Goal: Transaction & Acquisition: Purchase product/service

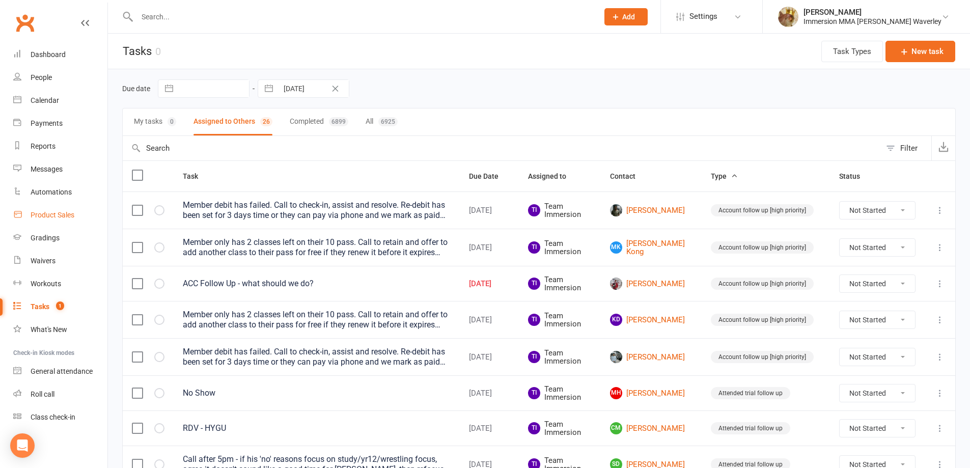
click at [62, 222] on link "Product Sales" at bounding box center [60, 215] width 94 height 23
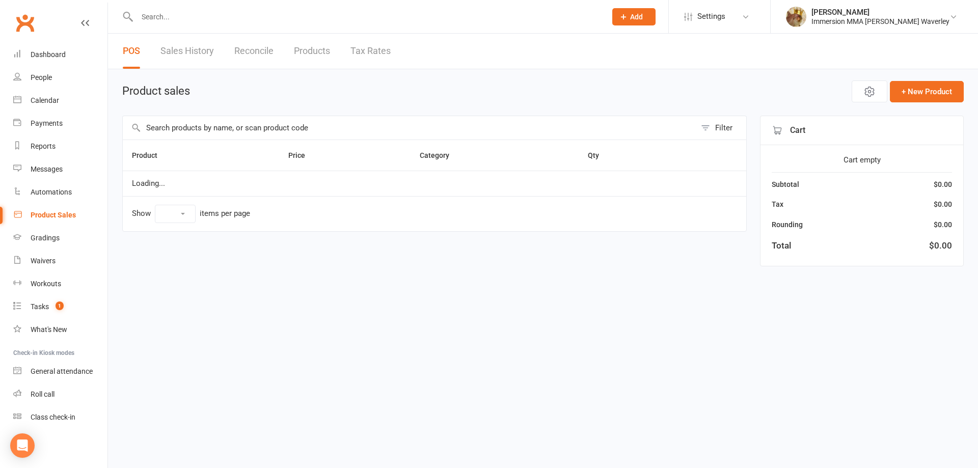
select select "100"
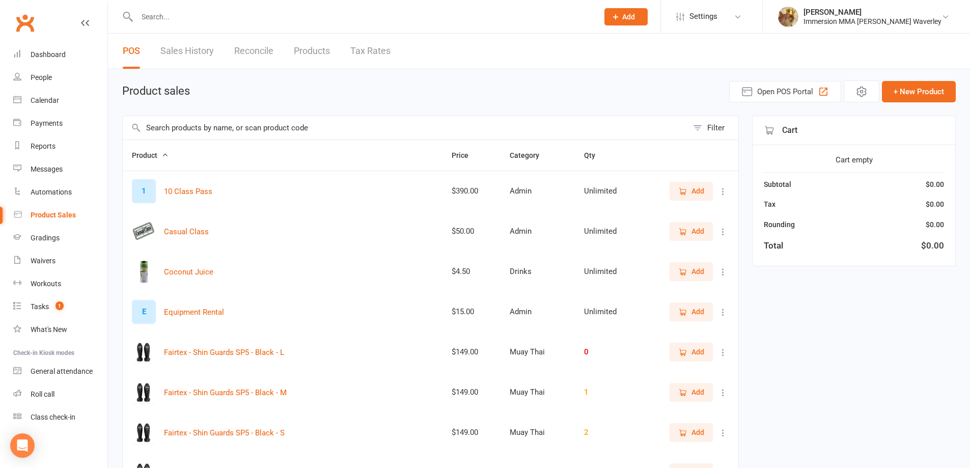
click at [242, 133] on input "text" at bounding box center [405, 127] width 565 height 23
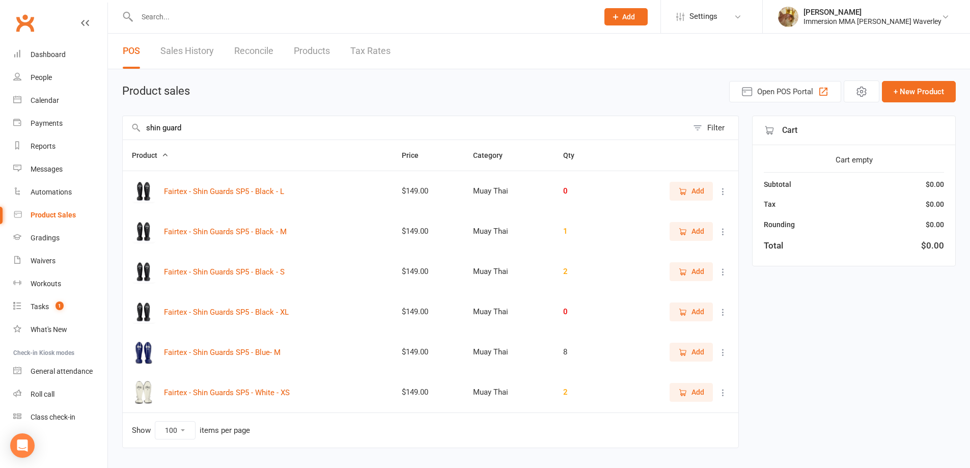
type input "shin guard"
click at [724, 233] on icon at bounding box center [723, 232] width 10 height 10
click at [654, 250] on link "View / Edit" at bounding box center [670, 251] width 101 height 20
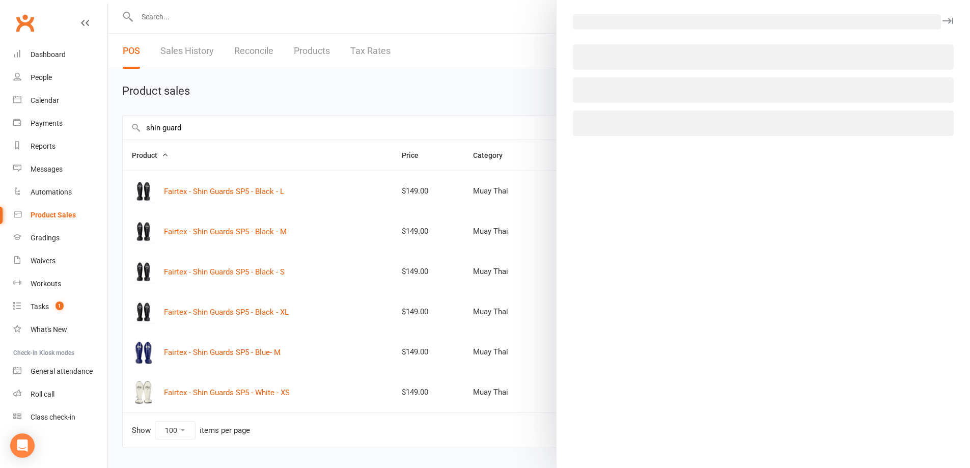
select select "1874"
select select "966"
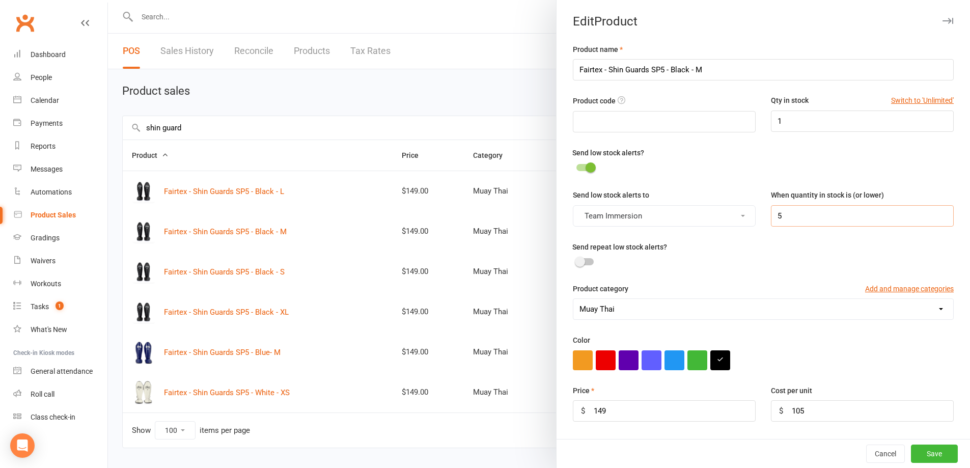
click at [778, 214] on input "5" at bounding box center [862, 215] width 183 height 21
click at [783, 119] on input "1" at bounding box center [862, 120] width 183 height 21
type input "0"
click at [922, 451] on button "Save" at bounding box center [934, 454] width 47 height 18
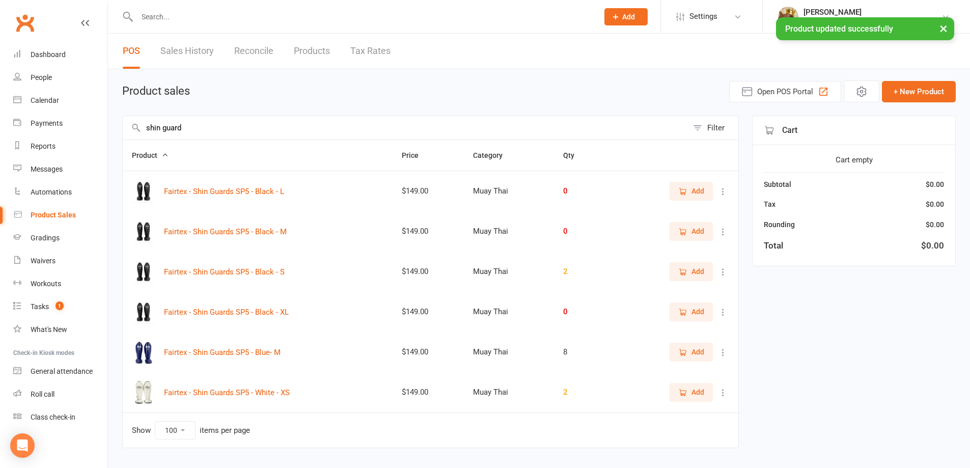
click at [718, 278] on div "Add" at bounding box center [677, 271] width 103 height 18
click at [721, 276] on icon at bounding box center [723, 272] width 10 height 10
click at [686, 299] on link "View / Edit" at bounding box center [670, 292] width 101 height 20
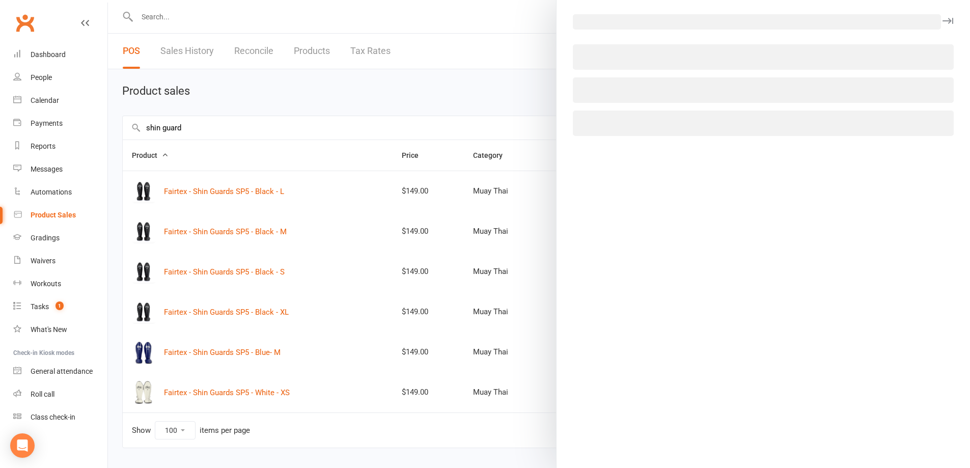
select select "1874"
select select "966"
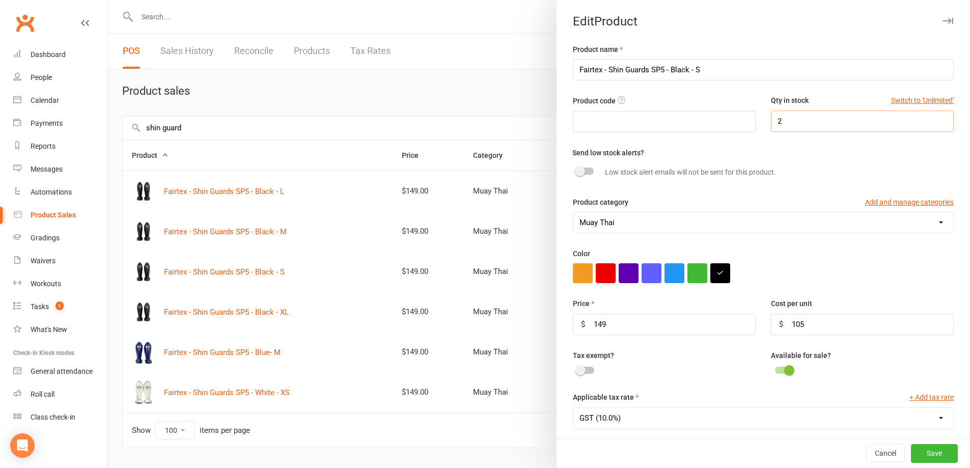
click at [795, 130] on input "2" at bounding box center [862, 120] width 183 height 21
type input "0"
click at [919, 451] on button "Save" at bounding box center [934, 454] width 47 height 18
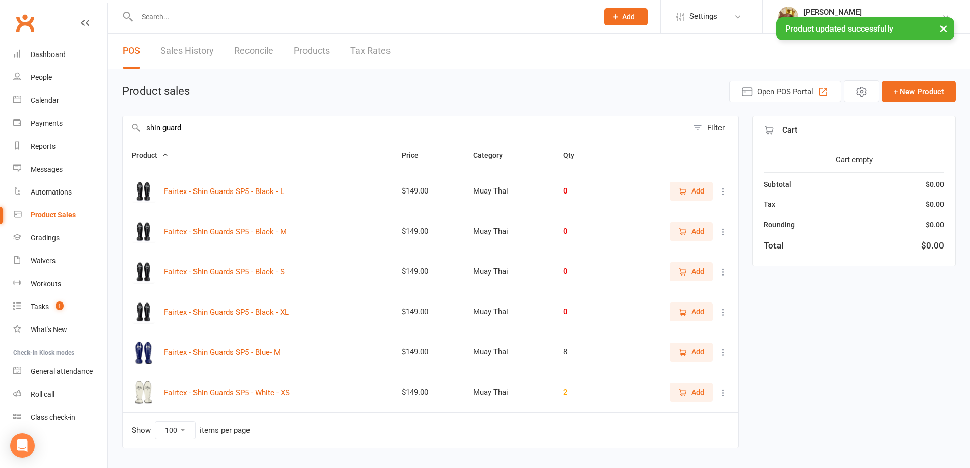
click at [726, 354] on icon at bounding box center [723, 352] width 10 height 10
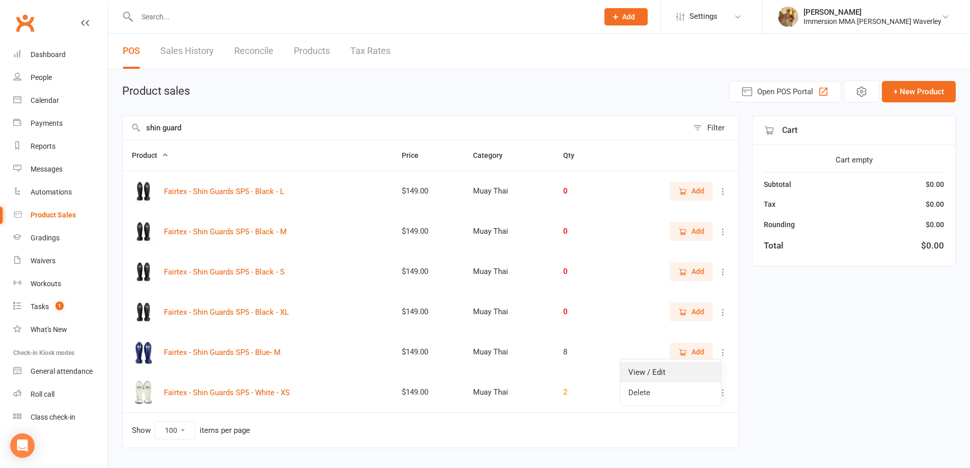
click at [686, 368] on link "View / Edit" at bounding box center [670, 372] width 101 height 20
select select "1874"
select select "966"
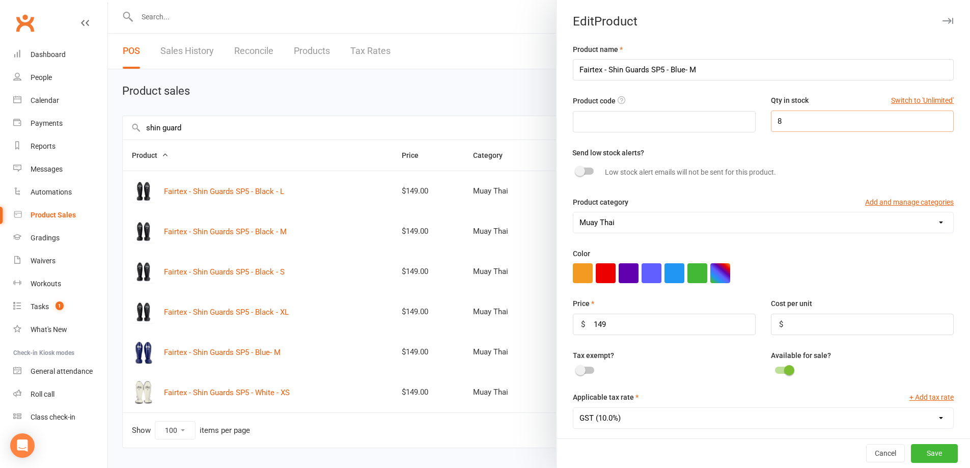
click at [787, 120] on input "8" at bounding box center [862, 120] width 183 height 21
type input "5"
click at [911, 453] on button "Save" at bounding box center [934, 454] width 47 height 18
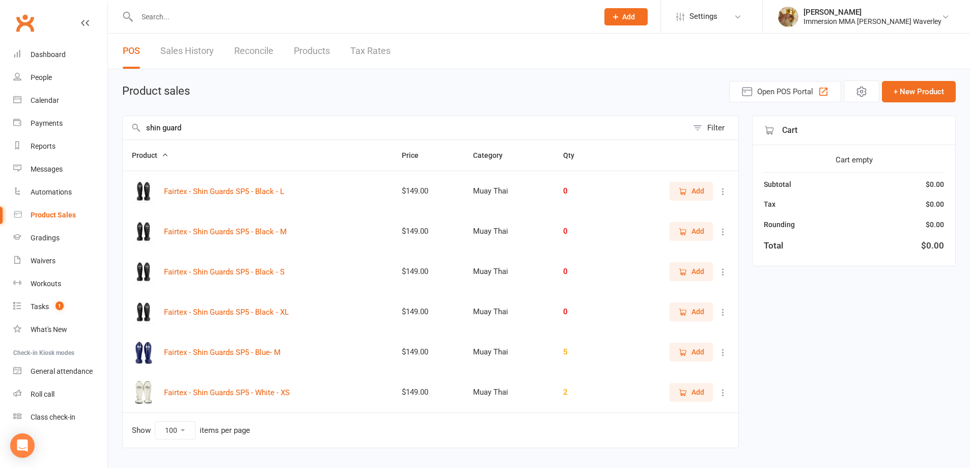
click at [315, 48] on link "Products" at bounding box center [312, 51] width 36 height 35
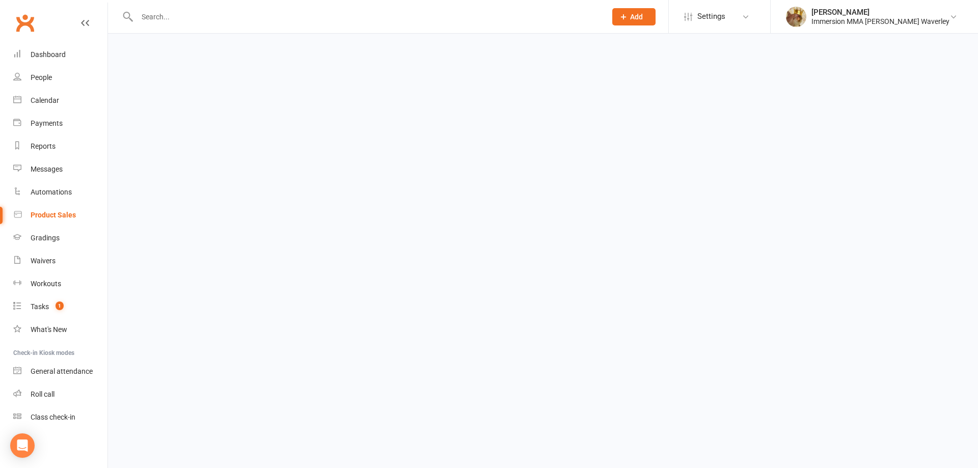
select select "100"
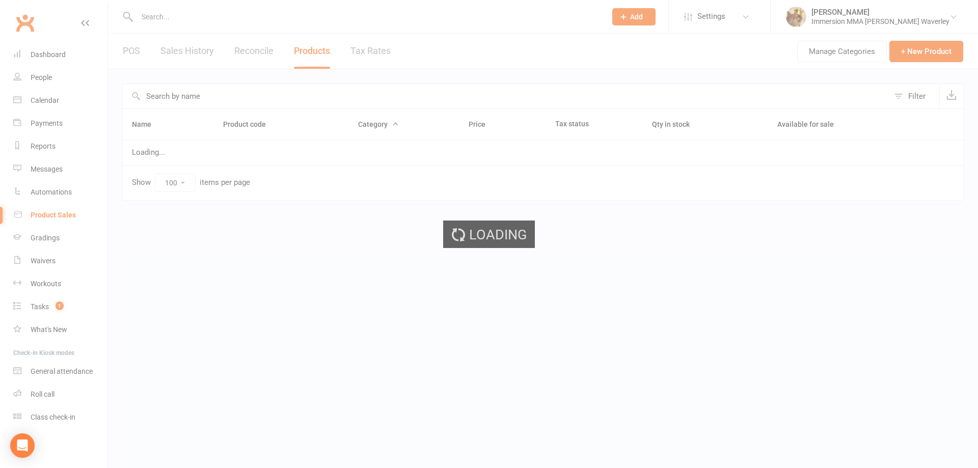
click at [204, 96] on div "Loading" at bounding box center [489, 234] width 978 height 468
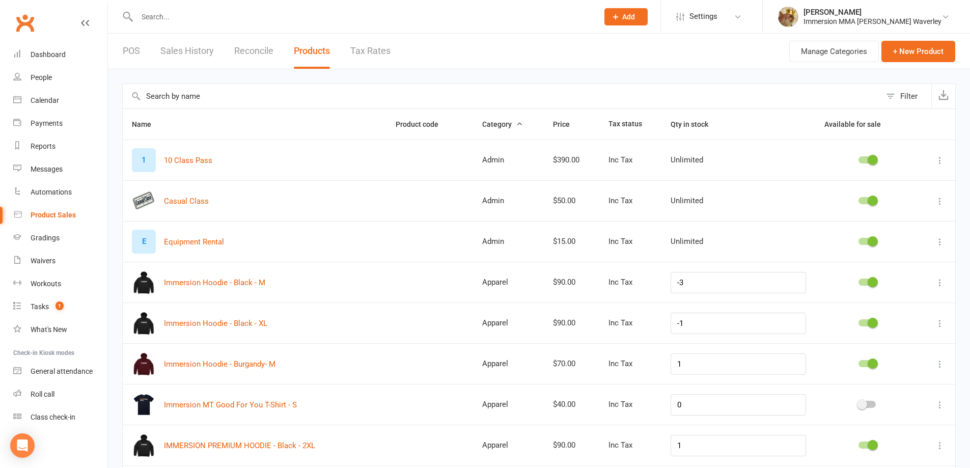
click at [203, 95] on input "text" at bounding box center [502, 96] width 758 height 24
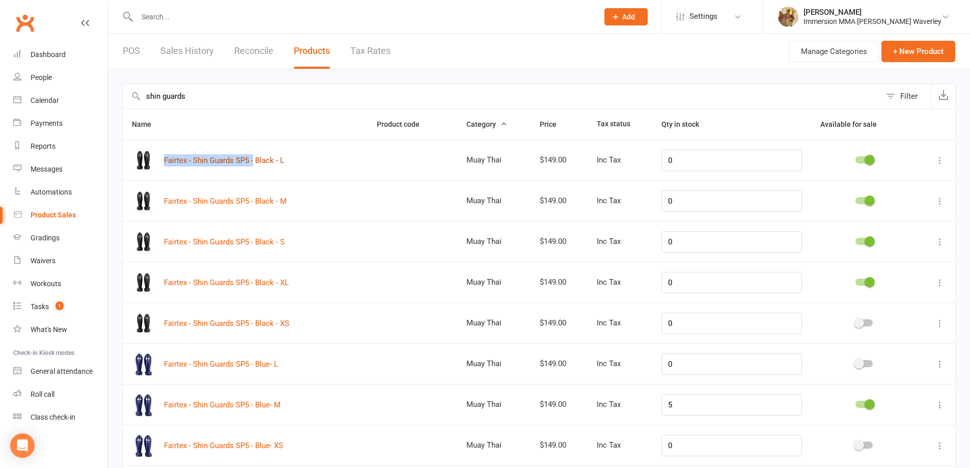
drag, startPoint x: 162, startPoint y: 157, endPoint x: 255, endPoint y: 159, distance: 92.7
click at [255, 159] on div "Fairtex - Shin Guards SP5 - Black - L" at bounding box center [245, 160] width 227 height 24
copy button "Fairtex - Shin Guards SP5 -"
click at [210, 98] on input "shin guards" at bounding box center [502, 96] width 758 height 24
drag, startPoint x: 210, startPoint y: 98, endPoint x: 115, endPoint y: 92, distance: 95.4
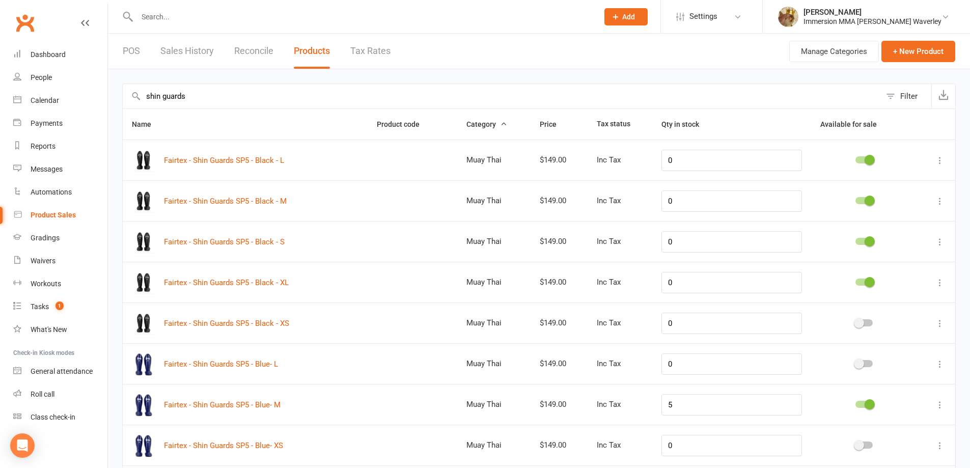
paste input "Fairtex - Shin Guards SP5 -"
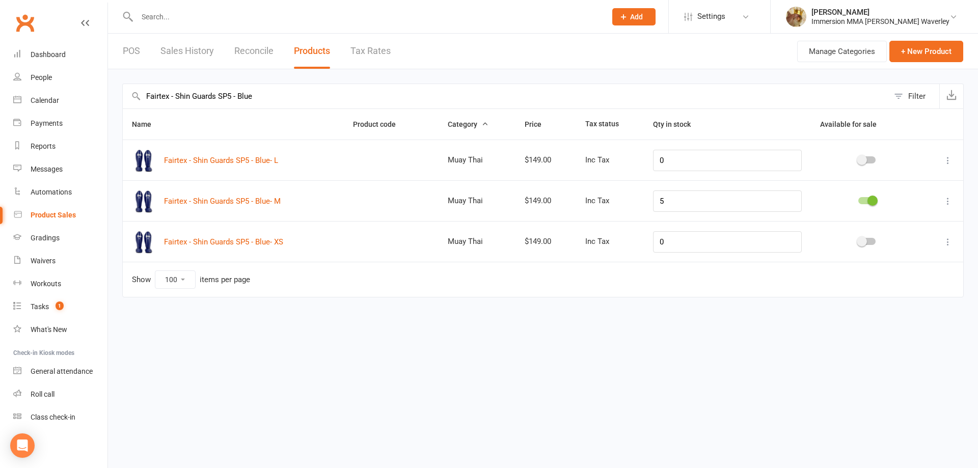
type input "Fairtex - Shin Guards SP5 - Blue"
click at [942, 241] on button at bounding box center [948, 242] width 12 height 12
click at [882, 265] on link "Edit product" at bounding box center [902, 262] width 101 height 20
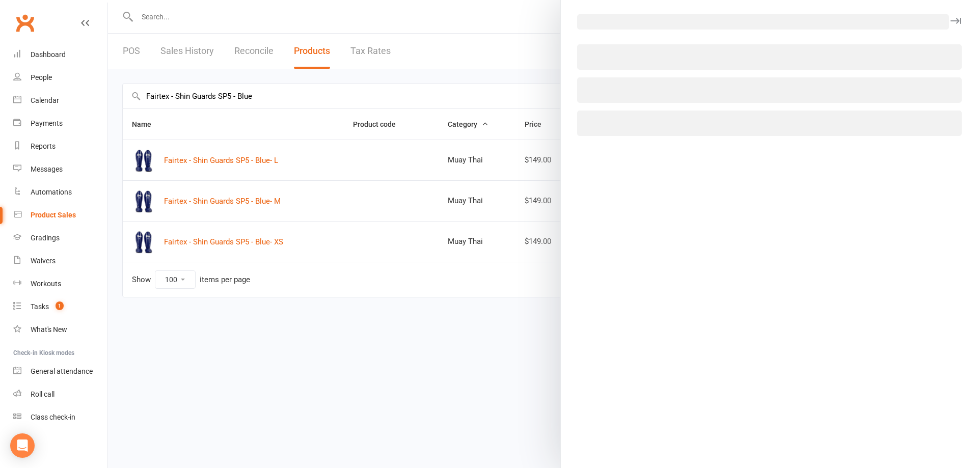
select select "1874"
select select "966"
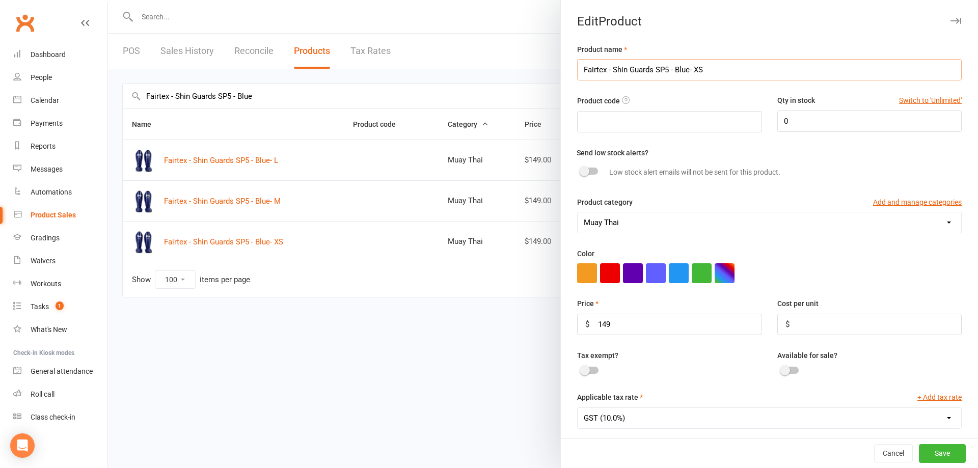
click at [693, 71] on input "Fairtex - Shin Guards SP5 - Blue- XS" at bounding box center [769, 69] width 384 height 21
type input "Fairtex - Shin Guards SP5 - Blue- S"
click at [809, 132] on input "0" at bounding box center [869, 120] width 184 height 21
type input "2"
click at [780, 377] on div at bounding box center [869, 371] width 184 height 12
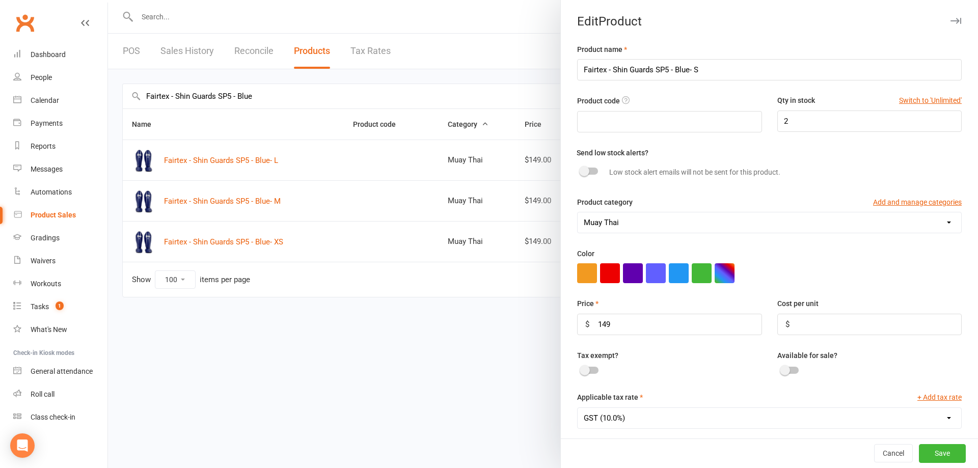
click at [781, 374] on div at bounding box center [789, 370] width 17 height 7
click at [781, 369] on input "checkbox" at bounding box center [781, 369] width 0 height 0
click at [687, 67] on input "Fairtex - Shin Guards SP5 - Blue- S" at bounding box center [769, 69] width 384 height 21
type input "Fairtex - Shin Guards SP5 - Blue - S"
click at [928, 448] on button "Save" at bounding box center [942, 454] width 47 height 18
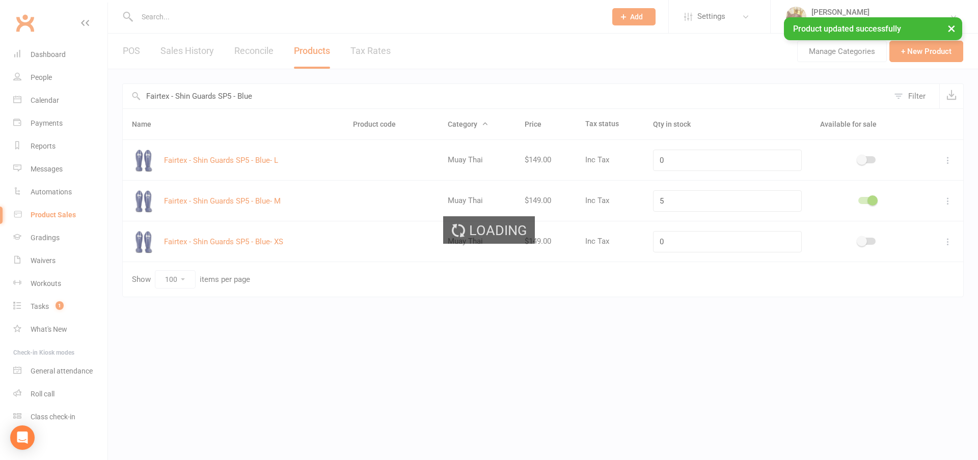
type input "2"
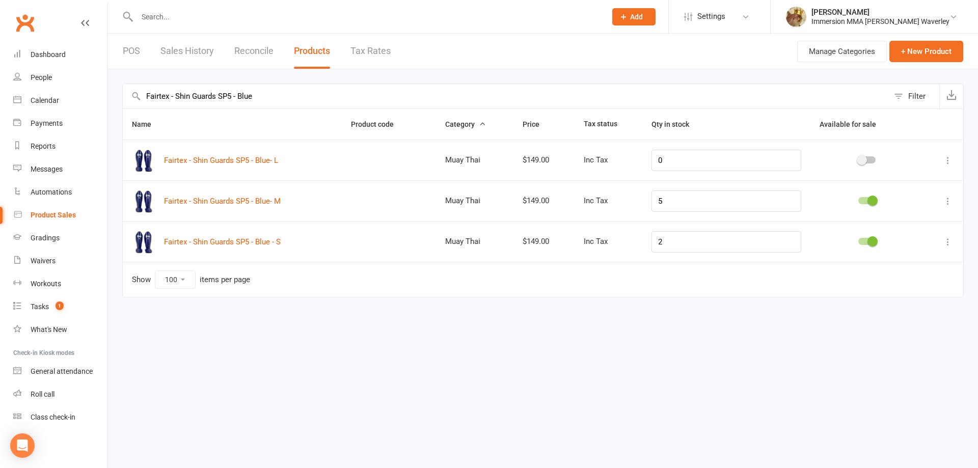
click at [249, 95] on input "Fairtex - Shin Guards SP5 - Blue" at bounding box center [506, 96] width 766 height 24
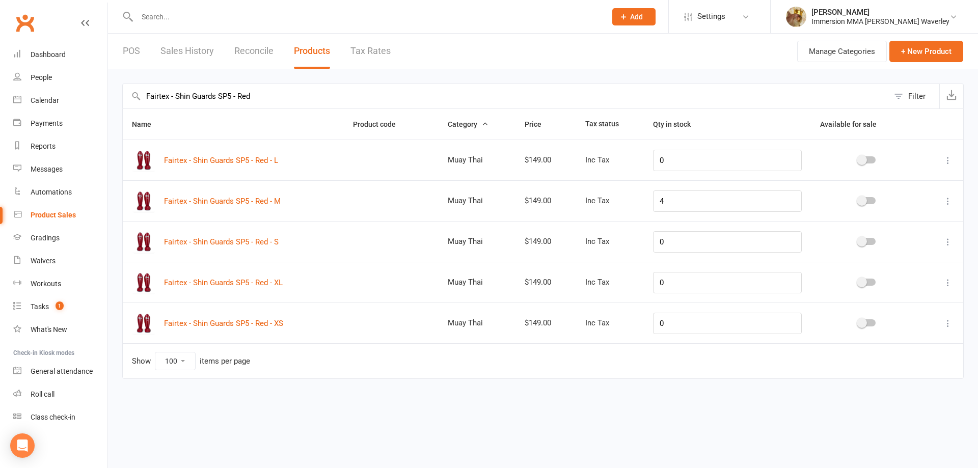
type input "Fairtex - Shin Guards SP5 - Red"
click at [869, 199] on div at bounding box center [866, 200] width 17 height 7
click at [858, 199] on input "checkbox" at bounding box center [858, 199] width 0 height 0
click at [720, 195] on input "4" at bounding box center [727, 200] width 149 height 21
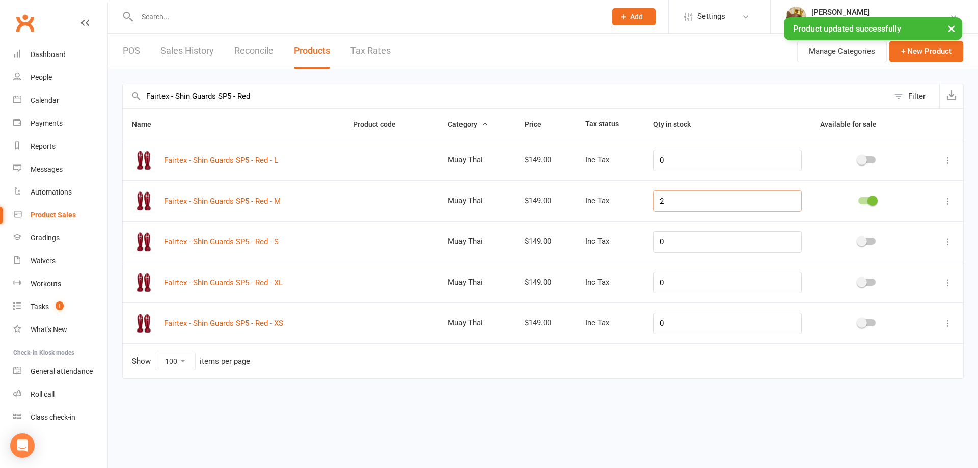
type input "2"
click at [249, 92] on input "Fairtex - Shin Guards SP5 - Red" at bounding box center [506, 96] width 766 height 24
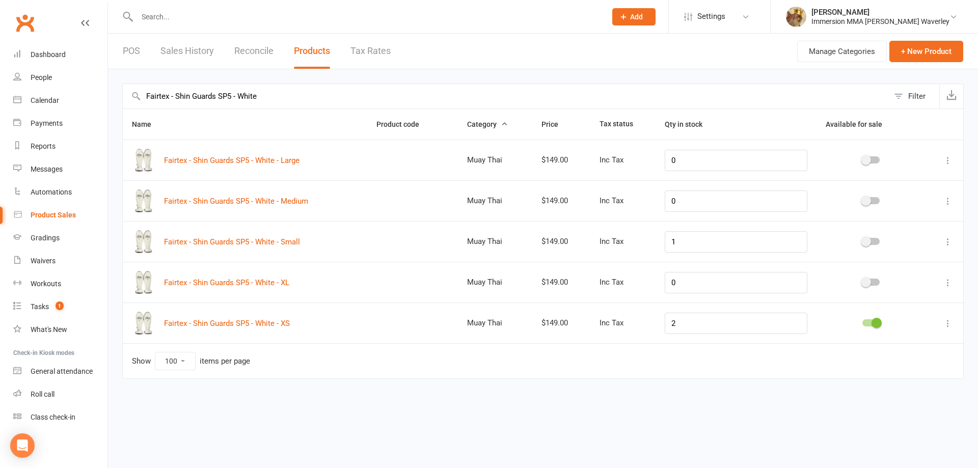
type input "Fairtex - Shin Guards SP5 - White"
click at [699, 246] on input "1" at bounding box center [736, 241] width 143 height 21
type input "0"
click at [121, 50] on div "POS Sales History Reconcile Products Tax Rates" at bounding box center [256, 51] width 297 height 35
click at [139, 51] on link "POS" at bounding box center [131, 51] width 17 height 35
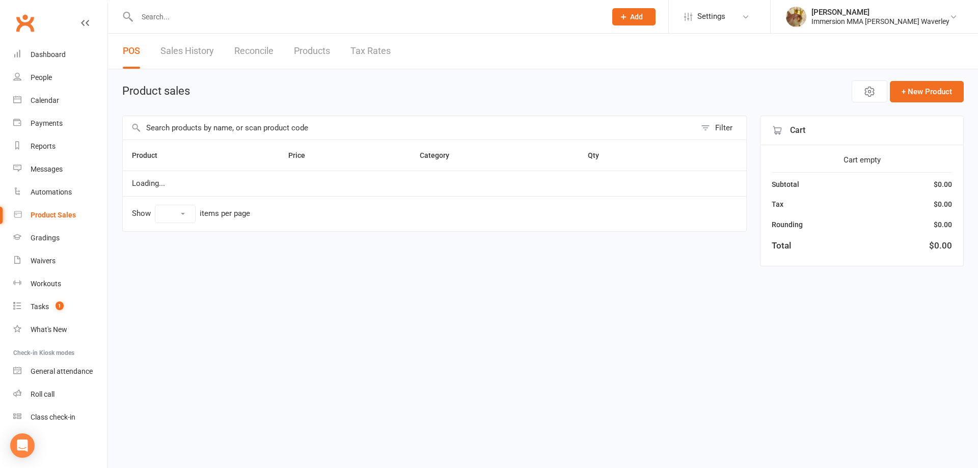
select select "100"
click at [205, 126] on input "text" at bounding box center [409, 127] width 573 height 23
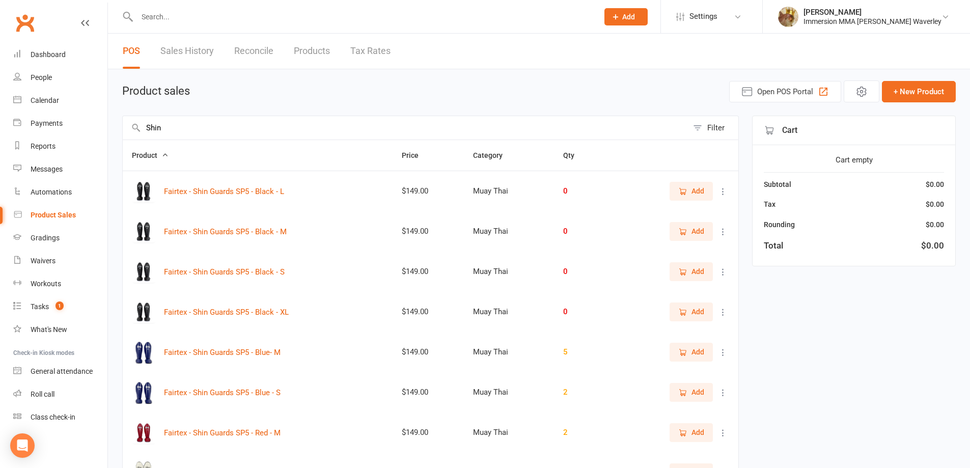
paste input "Fairtex - Shin Guards SP5 -"
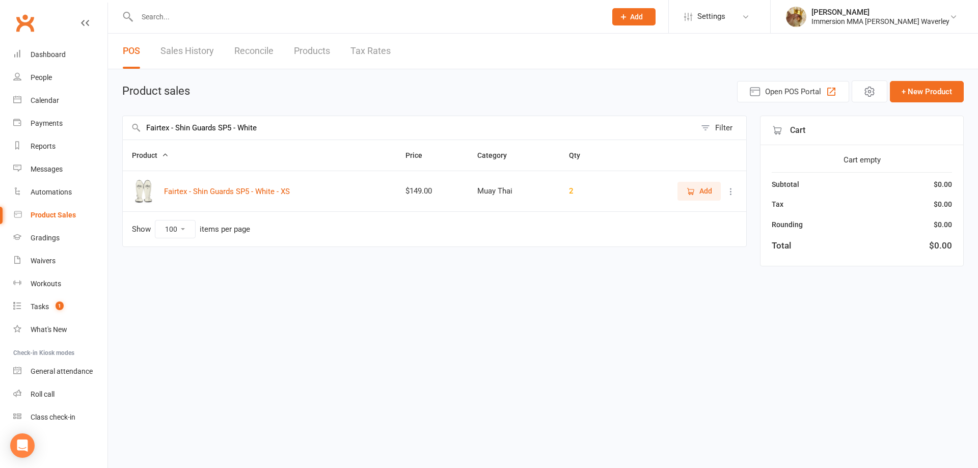
type input "Fairtex - Shin Guards SP5 - White"
click at [689, 188] on icon "button" at bounding box center [690, 191] width 9 height 9
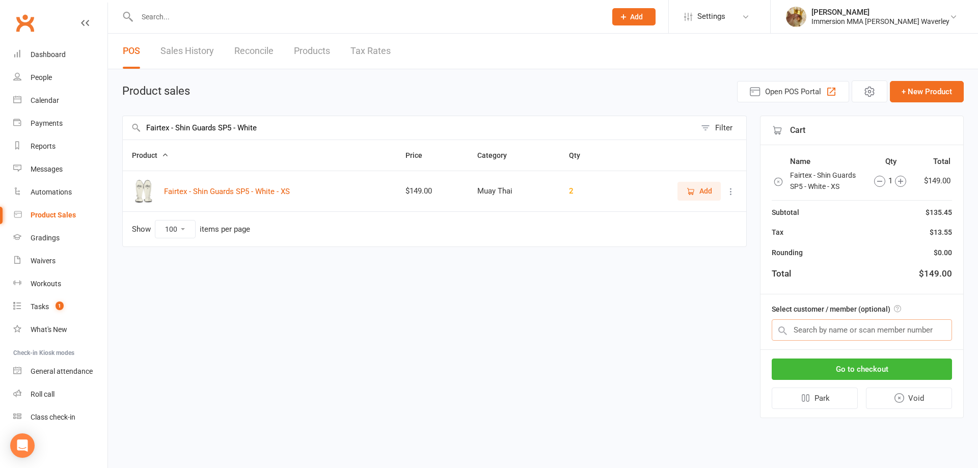
click at [827, 325] on input "text" at bounding box center [861, 329] width 180 height 21
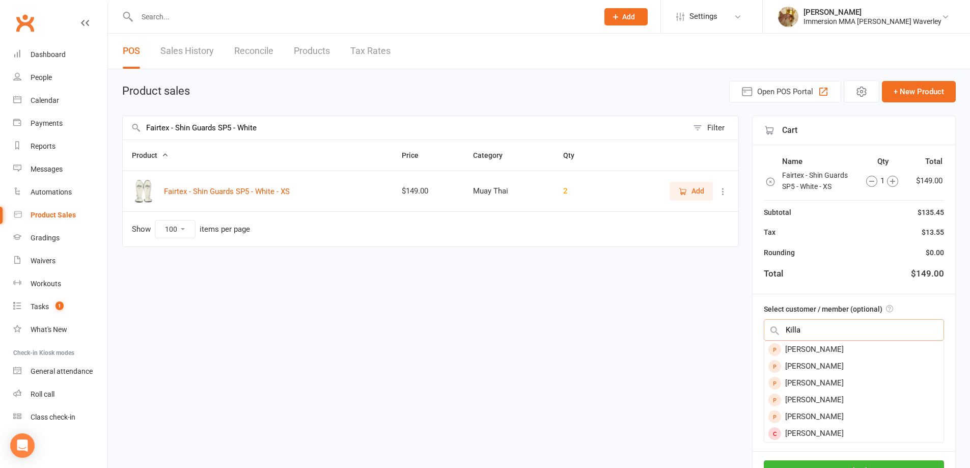
type input "Killan"
drag, startPoint x: 757, startPoint y: 323, endPoint x: 708, endPoint y: 323, distance: 48.9
click at [725, 322] on div "Fairtex - Shin Guards SP5 - White Filter Product Price Category Qty Fairtex - S…" at bounding box center [542, 318] width 841 height 404
type input "Sheenu"
click at [829, 436] on div "Kaylen Dhillon" at bounding box center [853, 433] width 179 height 17
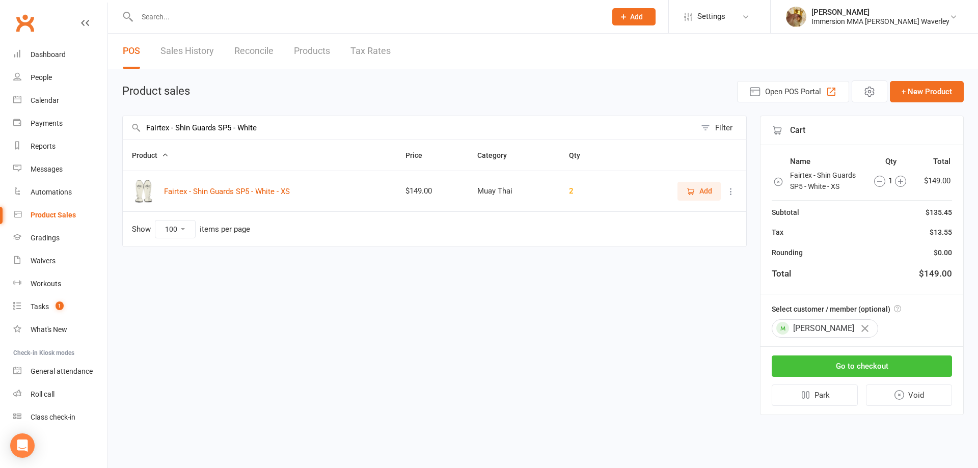
click at [872, 364] on button "Go to checkout" at bounding box center [861, 365] width 180 height 21
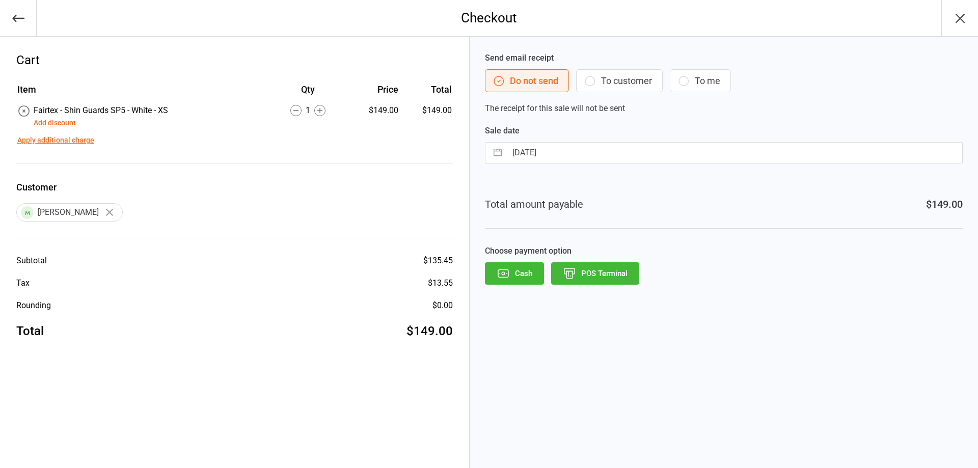
click at [598, 87] on button "To customer" at bounding box center [619, 80] width 87 height 23
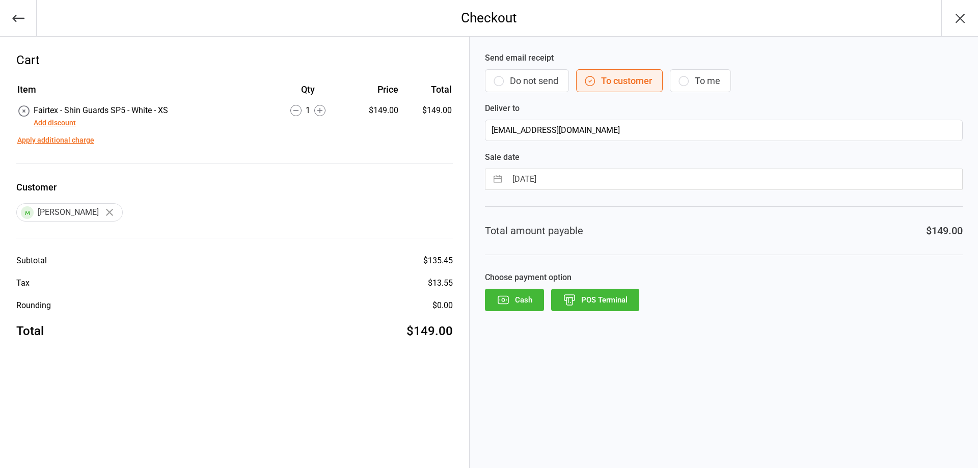
click at [588, 306] on button "POS Terminal" at bounding box center [595, 300] width 88 height 22
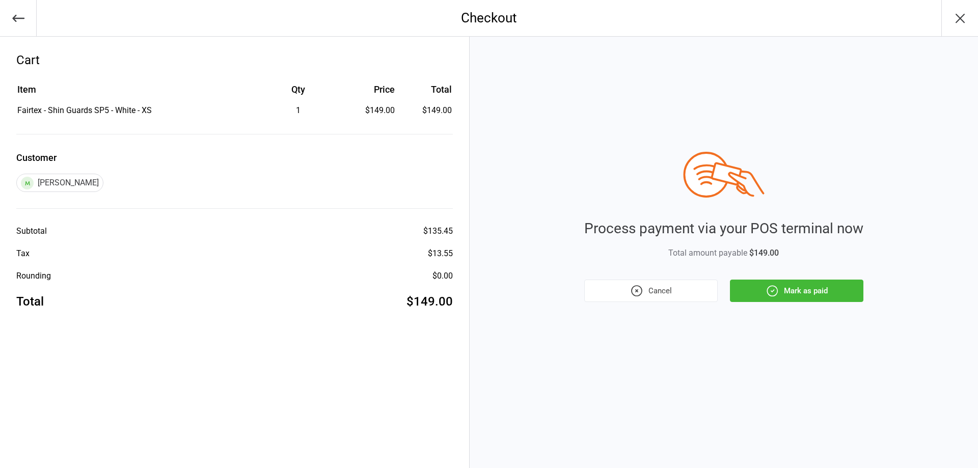
click at [791, 289] on button "Mark as paid" at bounding box center [796, 291] width 133 height 22
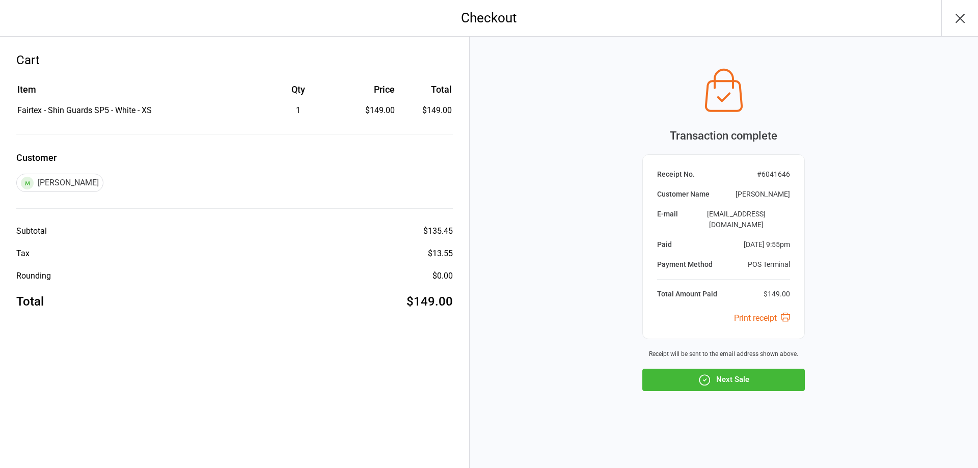
click at [704, 380] on icon "button" at bounding box center [703, 380] width 1 height 1
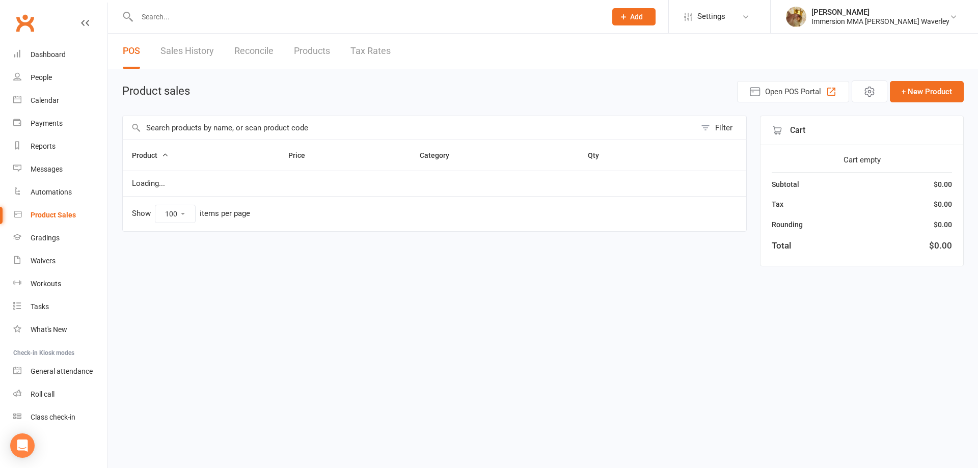
select select "100"
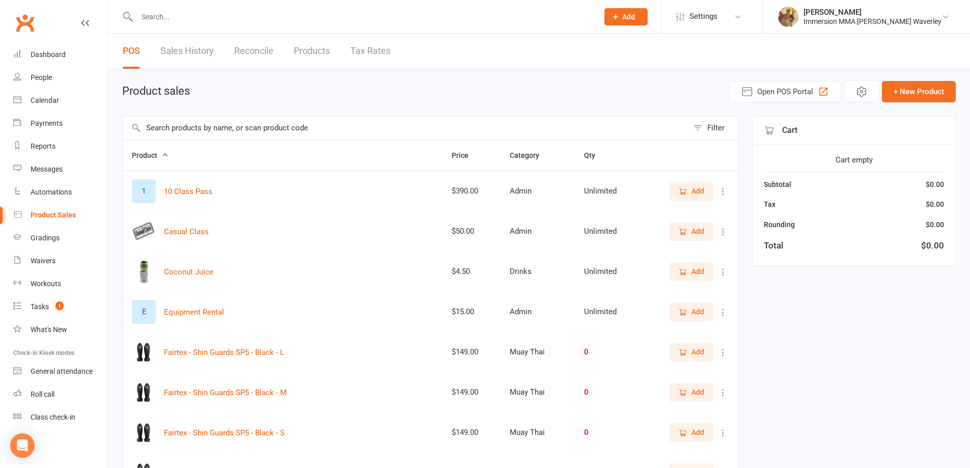
click at [253, 49] on link "Reconcile" at bounding box center [253, 51] width 39 height 35
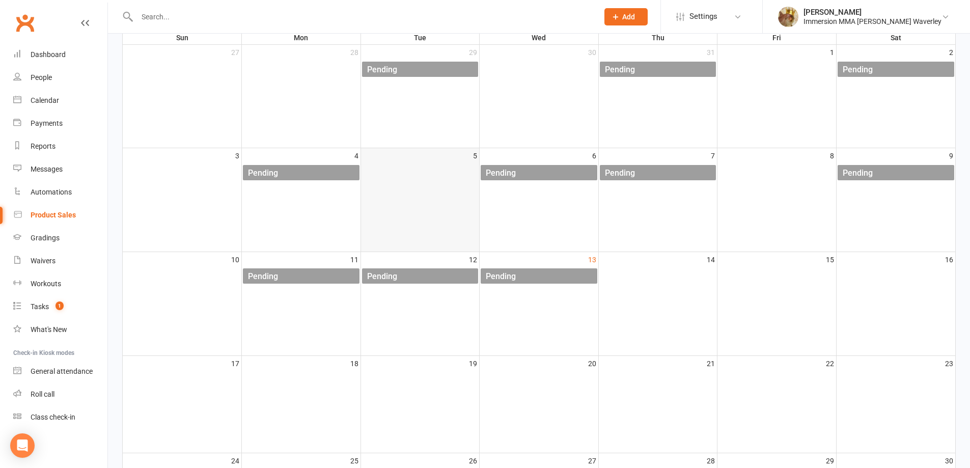
scroll to position [136, 0]
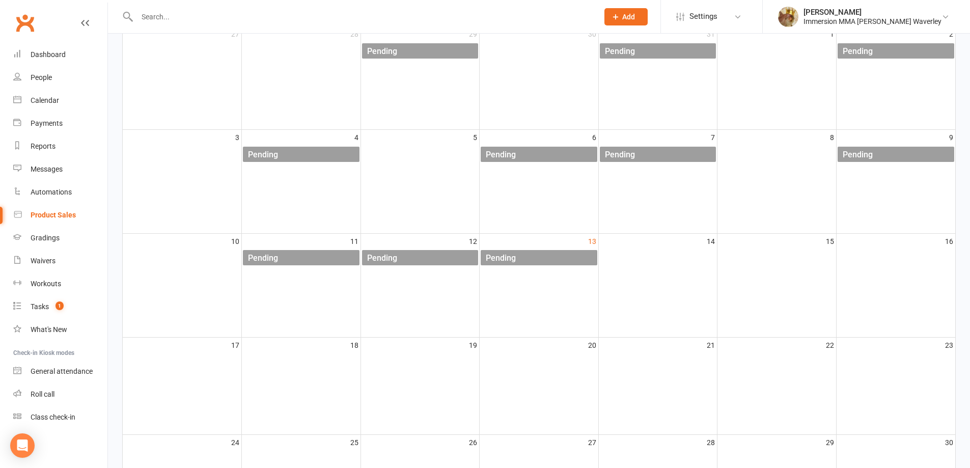
click at [554, 252] on div "Pending" at bounding box center [541, 258] width 112 height 16
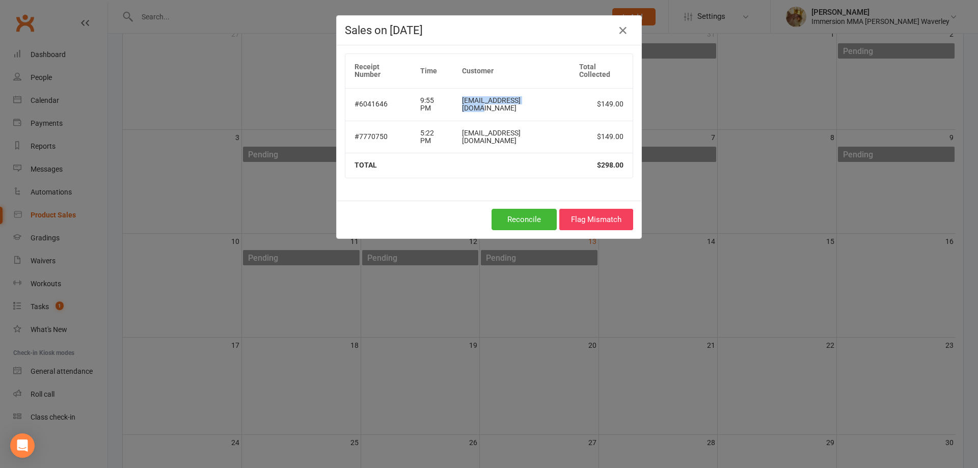
drag, startPoint x: 545, startPoint y: 93, endPoint x: 471, endPoint y: 95, distance: 74.4
click at [471, 95] on td "[EMAIL_ADDRESS][DOMAIN_NAME]" at bounding box center [511, 104] width 117 height 33
copy td "[EMAIL_ADDRESS][DOMAIN_NAME]"
click at [589, 209] on button "Flag Mismatch" at bounding box center [596, 219] width 74 height 21
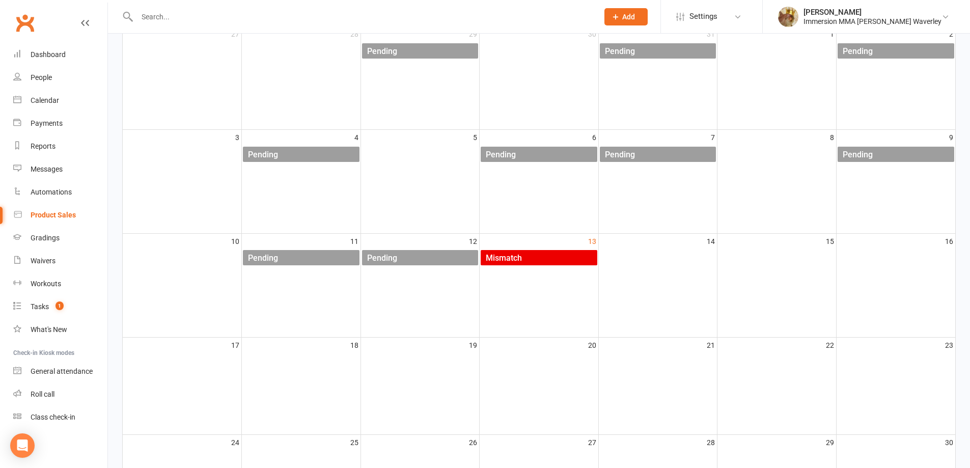
click at [511, 252] on div "Mismatch" at bounding box center [503, 258] width 37 height 16
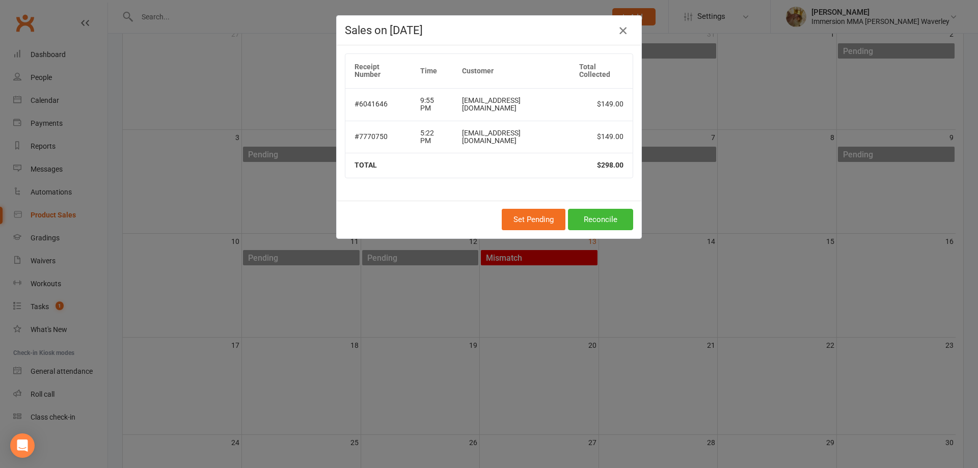
click at [618, 29] on icon "button" at bounding box center [623, 30] width 12 height 12
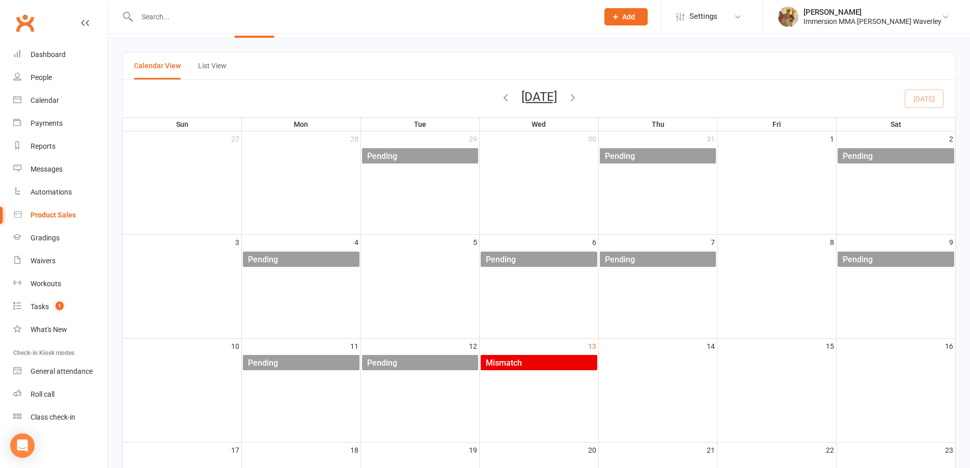
scroll to position [0, 0]
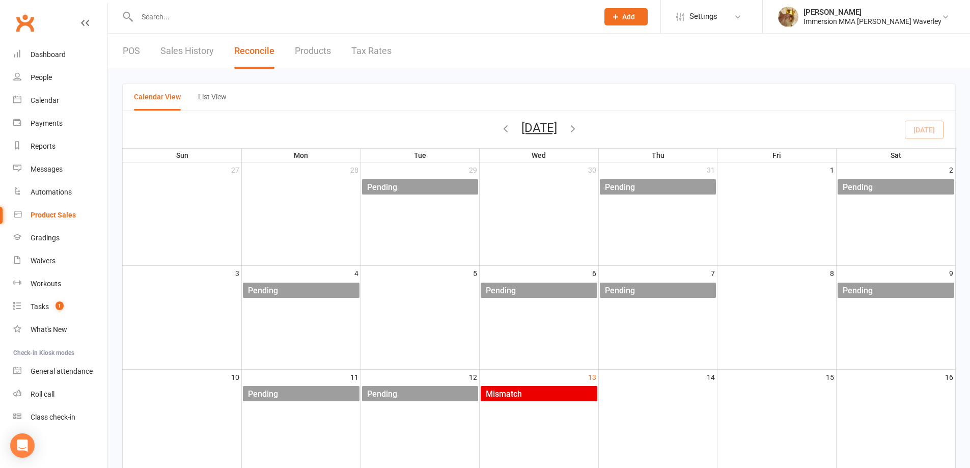
click at [152, 20] on input "text" at bounding box center [362, 17] width 457 height 14
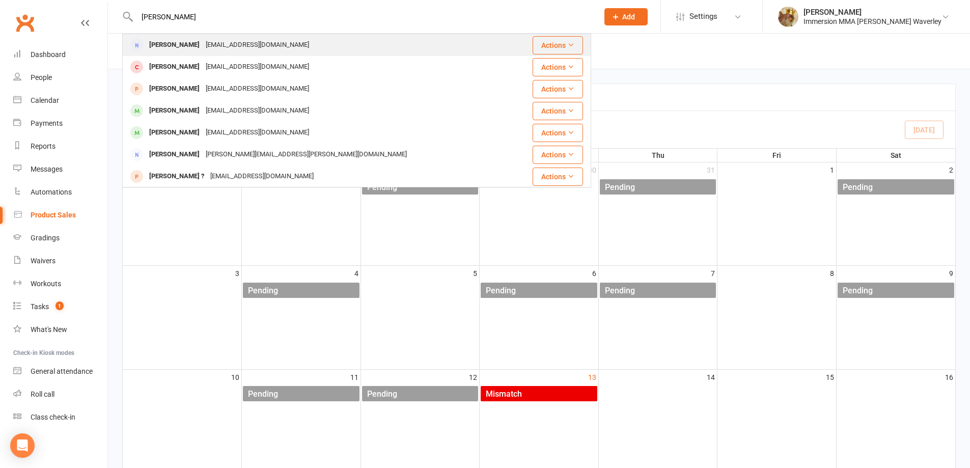
type input "sheenu"
click at [177, 47] on div "[PERSON_NAME]" at bounding box center [174, 45] width 57 height 15
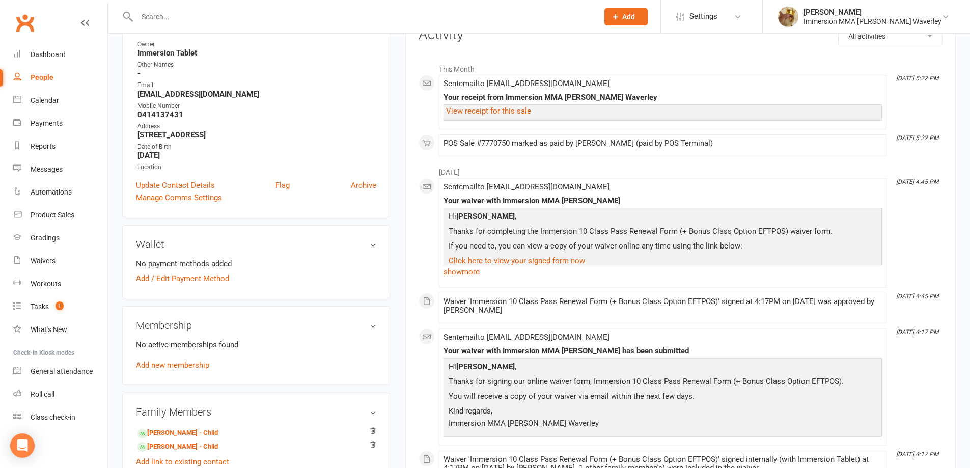
scroll to position [271, 0]
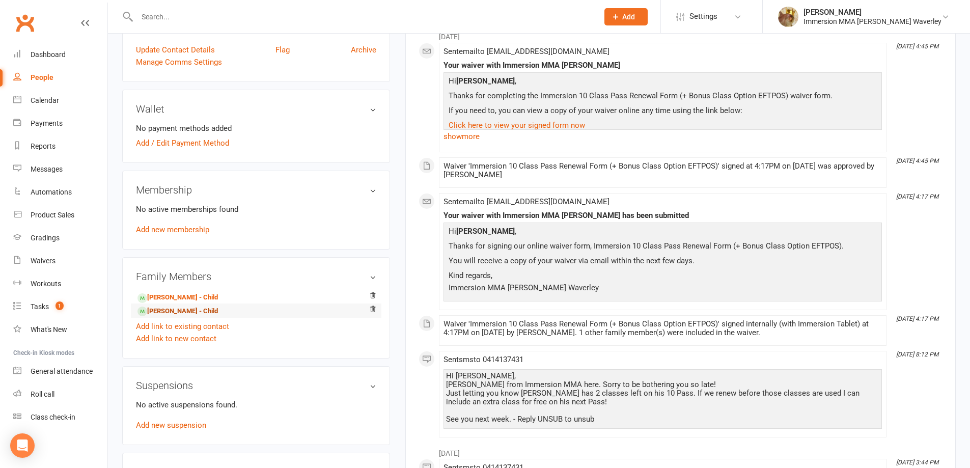
click at [178, 314] on link "[PERSON_NAME] - Child" at bounding box center [177, 311] width 80 height 11
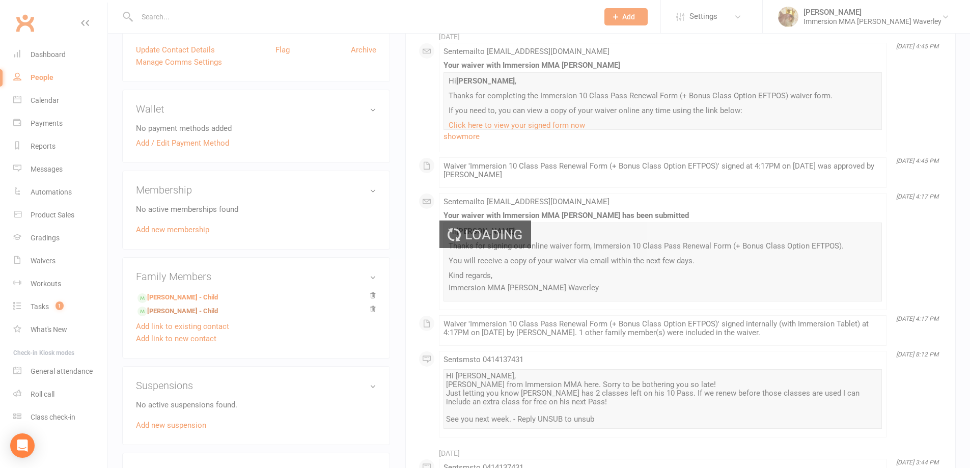
scroll to position [0, 0]
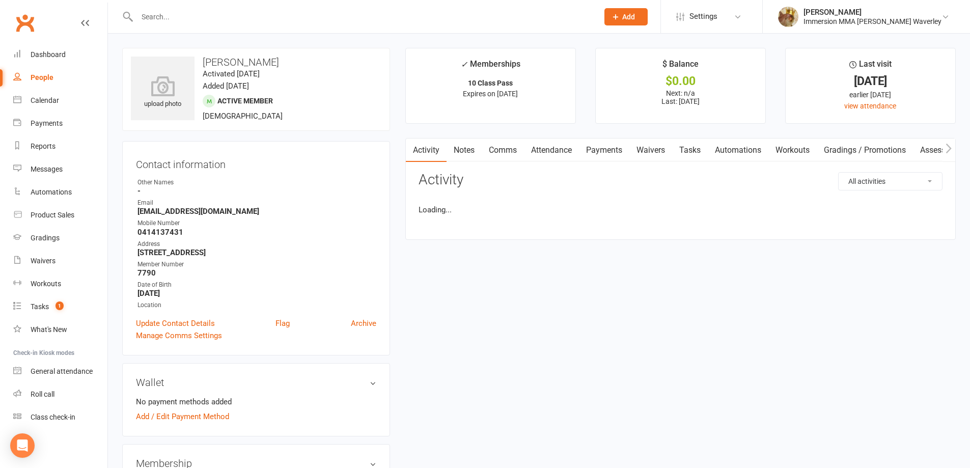
click at [560, 142] on link "Attendance" at bounding box center [551, 150] width 55 height 23
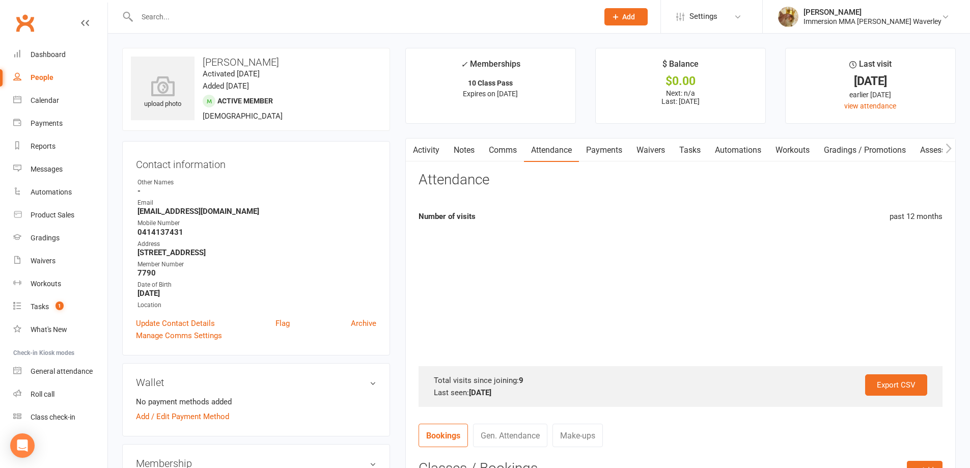
click at [614, 145] on link "Payments" at bounding box center [604, 150] width 50 height 23
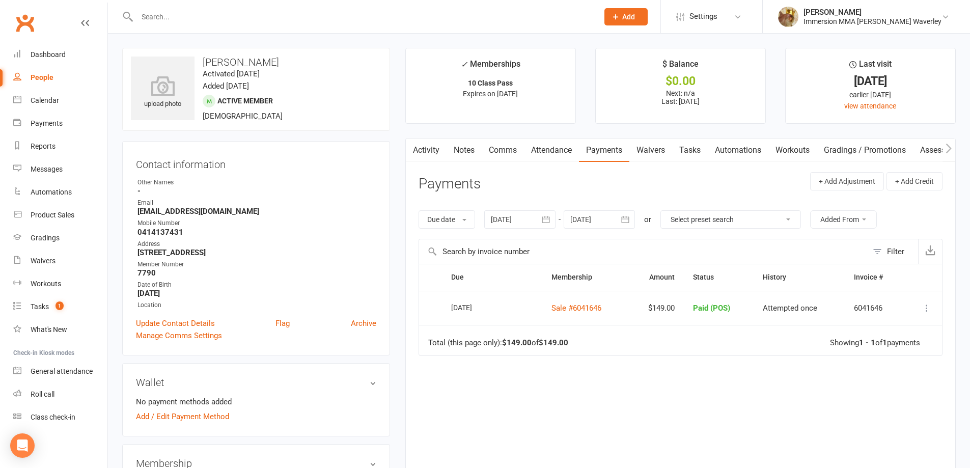
click at [924, 303] on icon at bounding box center [927, 308] width 10 height 10
click at [875, 409] on link "Delete" at bounding box center [882, 409] width 102 height 20
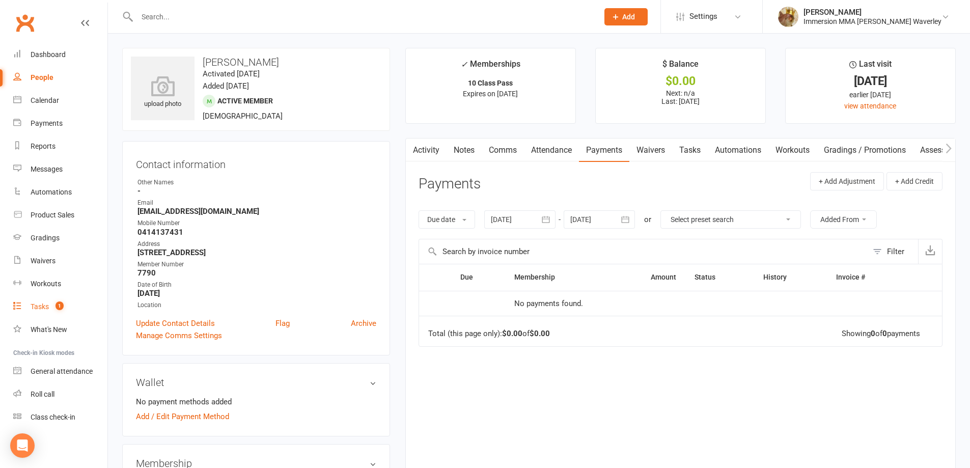
click at [35, 307] on div "Tasks" at bounding box center [40, 306] width 18 height 8
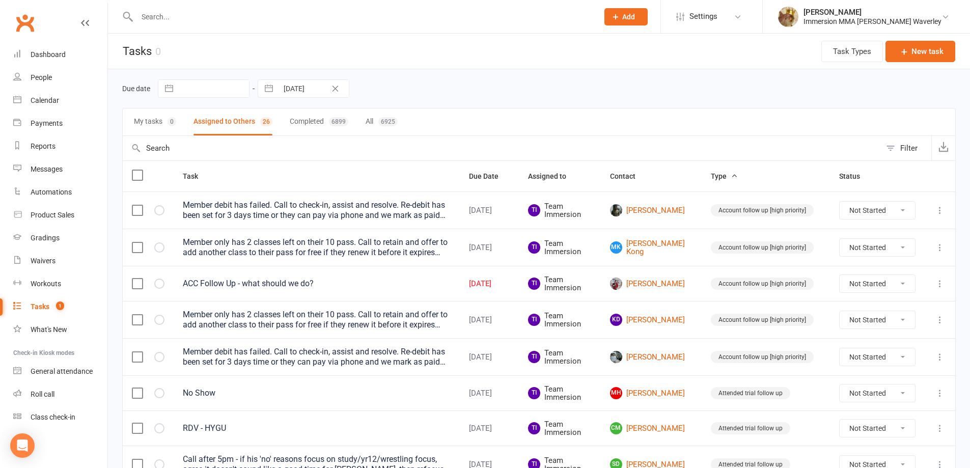
click at [274, 82] on button "button" at bounding box center [269, 88] width 18 height 17
select select "6"
select select "2025"
select select "7"
select select "2025"
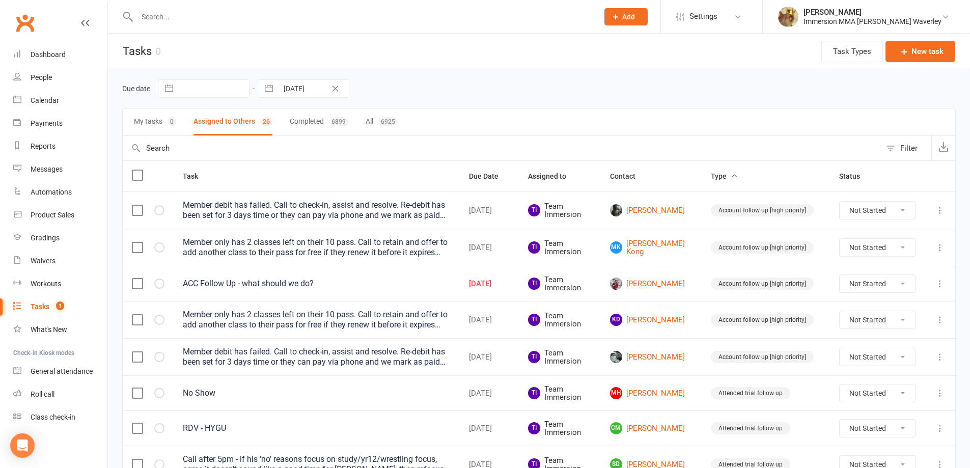
select select "8"
select select "2025"
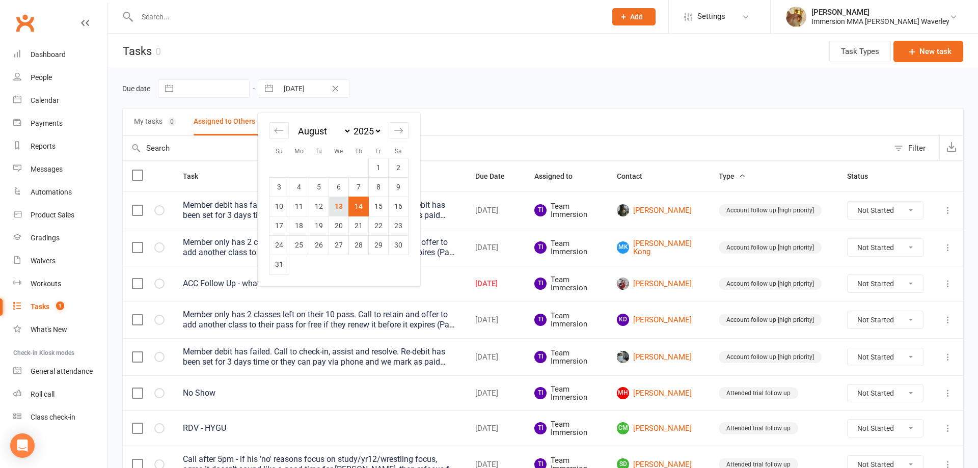
click at [339, 202] on td "13" at bounding box center [339, 206] width 20 height 19
type input "[DATE]"
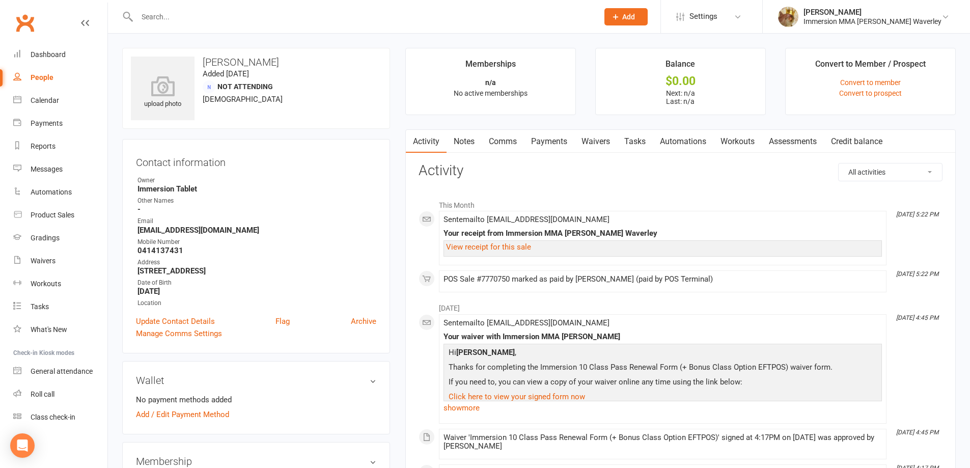
click at [587, 145] on link "Waivers" at bounding box center [595, 141] width 43 height 23
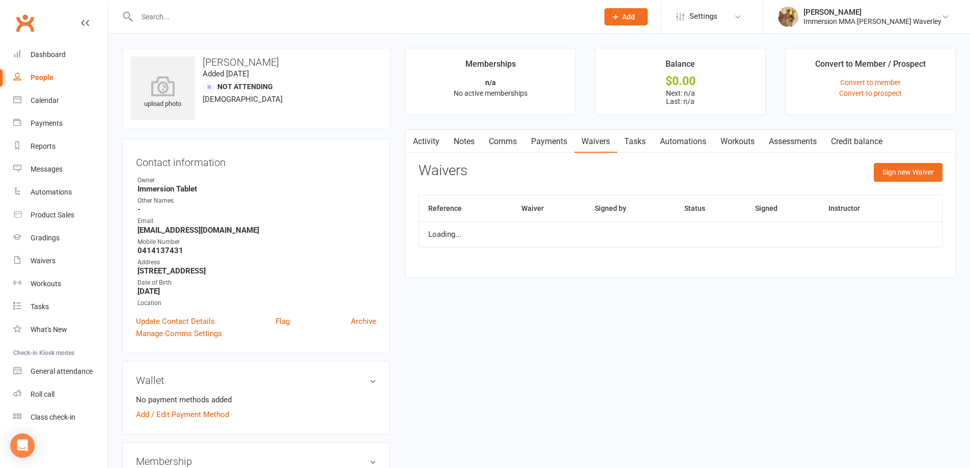
click at [564, 143] on link "Payments" at bounding box center [549, 141] width 50 height 23
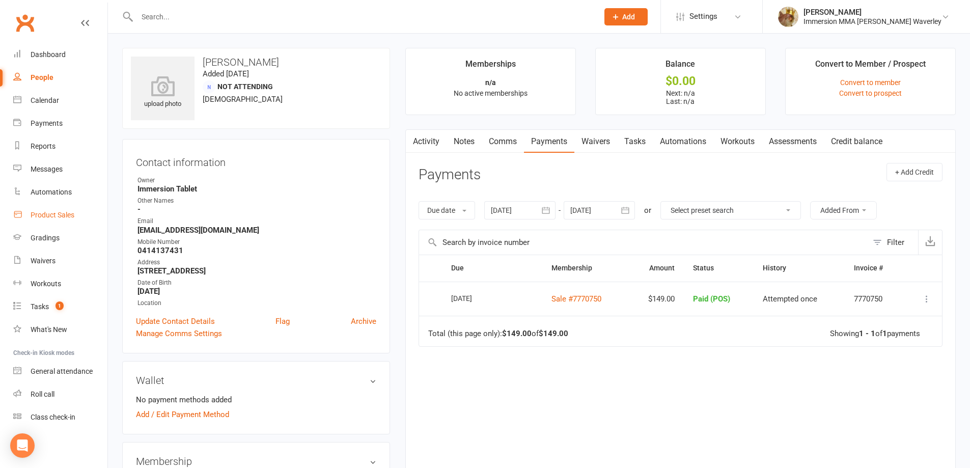
click at [60, 215] on div "Product Sales" at bounding box center [53, 215] width 44 height 8
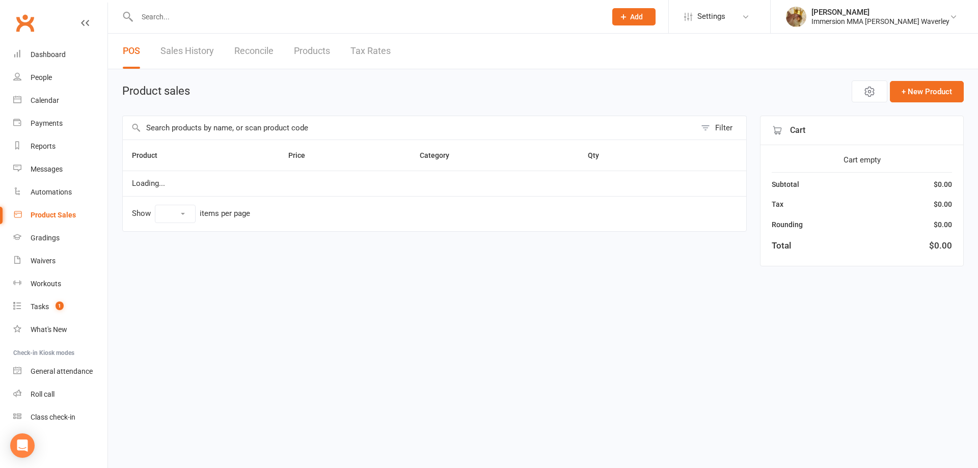
select select "100"
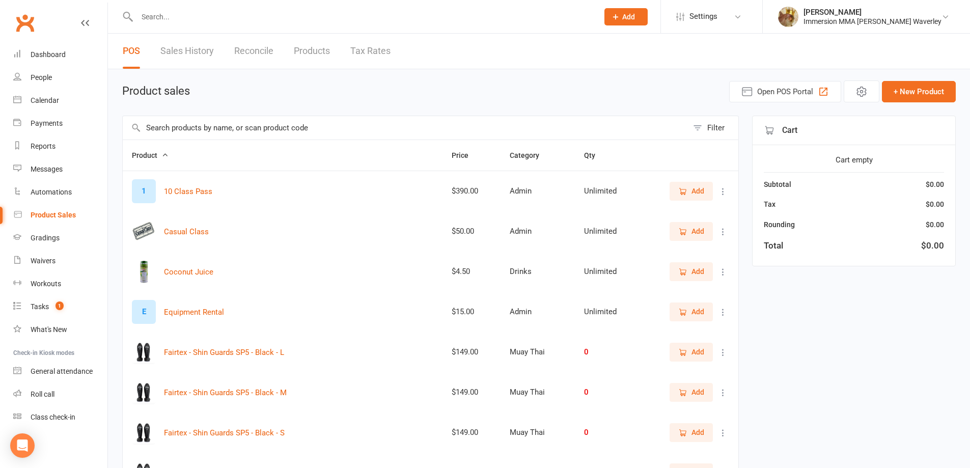
click at [220, 125] on input "text" at bounding box center [405, 127] width 565 height 23
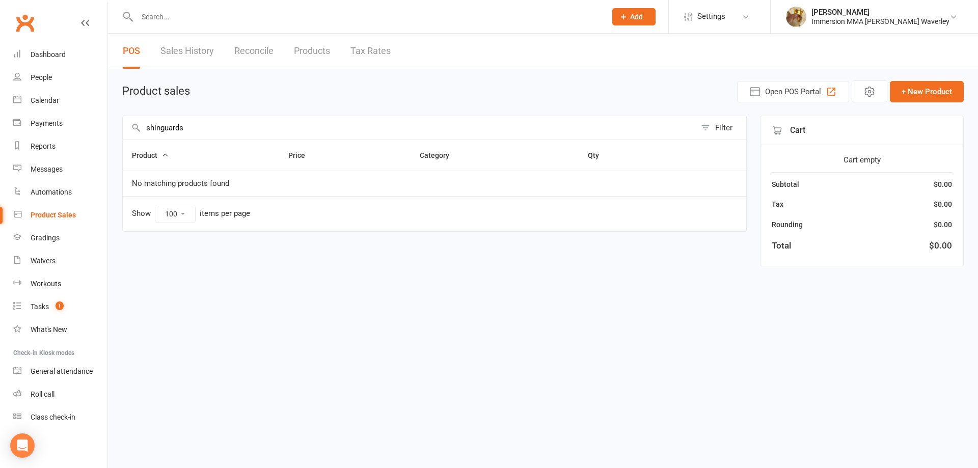
click at [162, 128] on input "shinguards" at bounding box center [409, 127] width 573 height 23
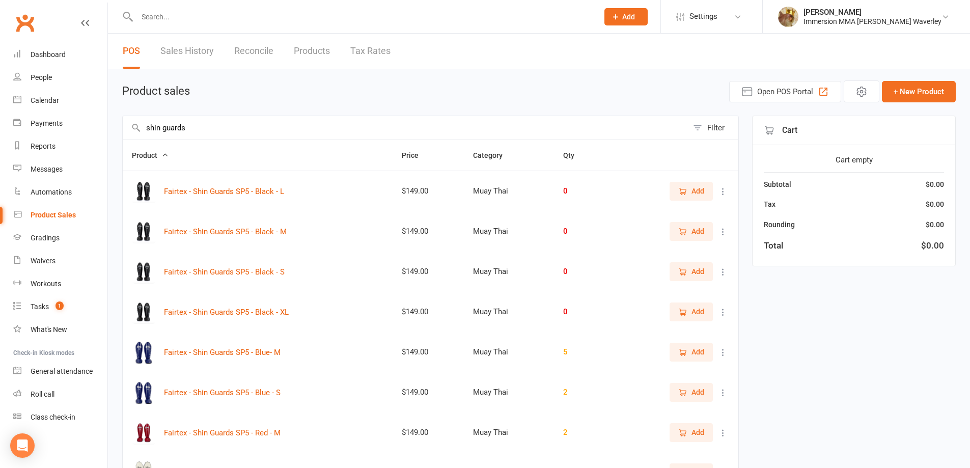
type input "shin guards"
click at [260, 50] on link "Reconcile" at bounding box center [253, 51] width 39 height 35
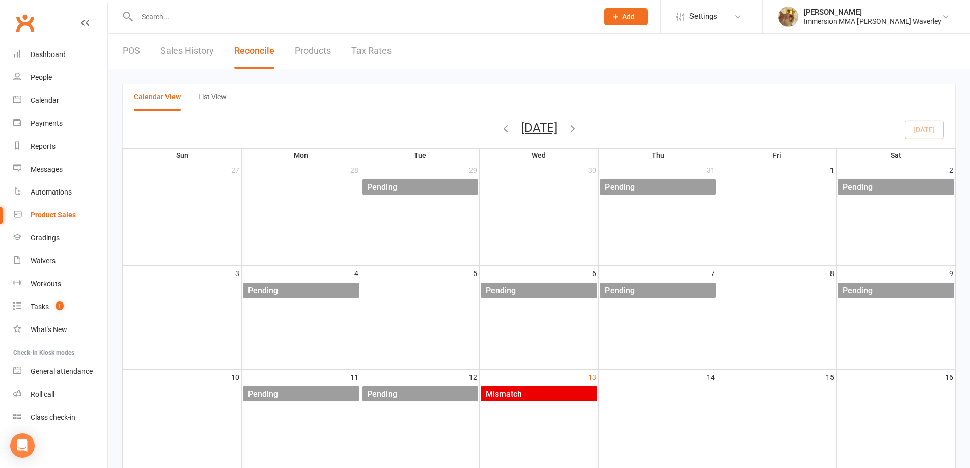
click at [525, 396] on div "Mismatch" at bounding box center [541, 394] width 112 height 16
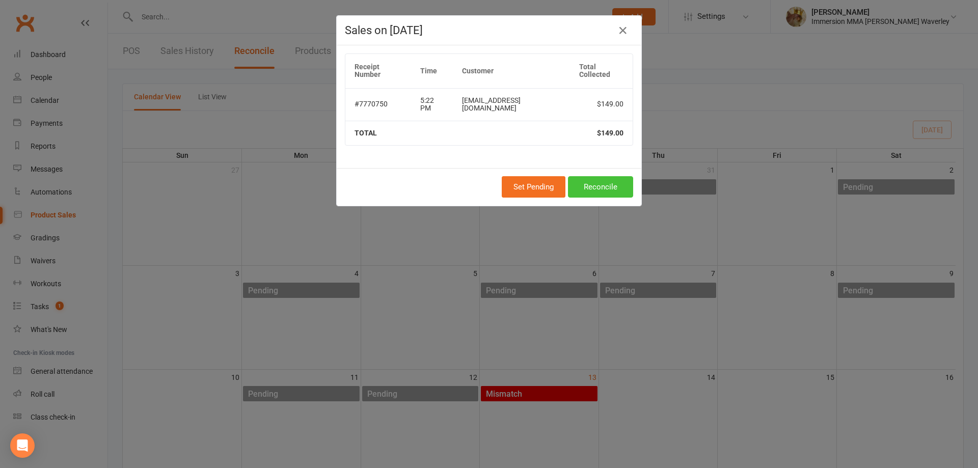
click at [578, 176] on button "Reconcile" at bounding box center [600, 186] width 65 height 21
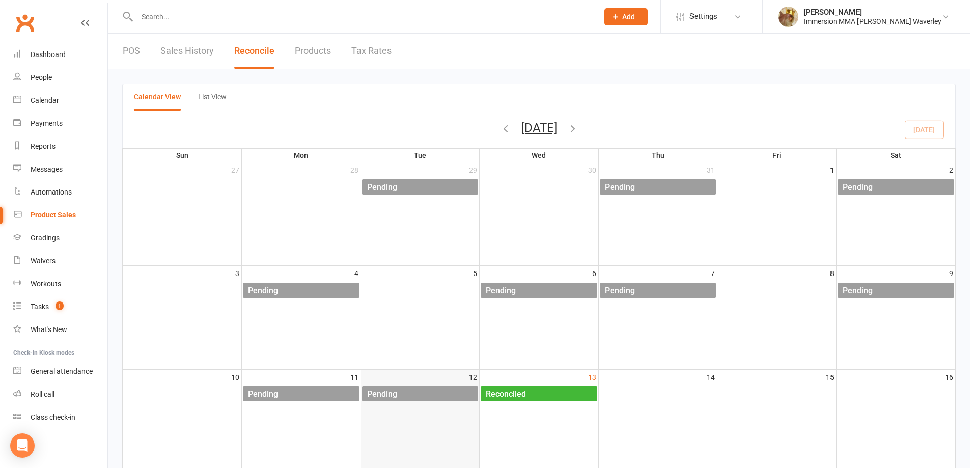
click at [435, 391] on div "Pending" at bounding box center [423, 394] width 112 height 16
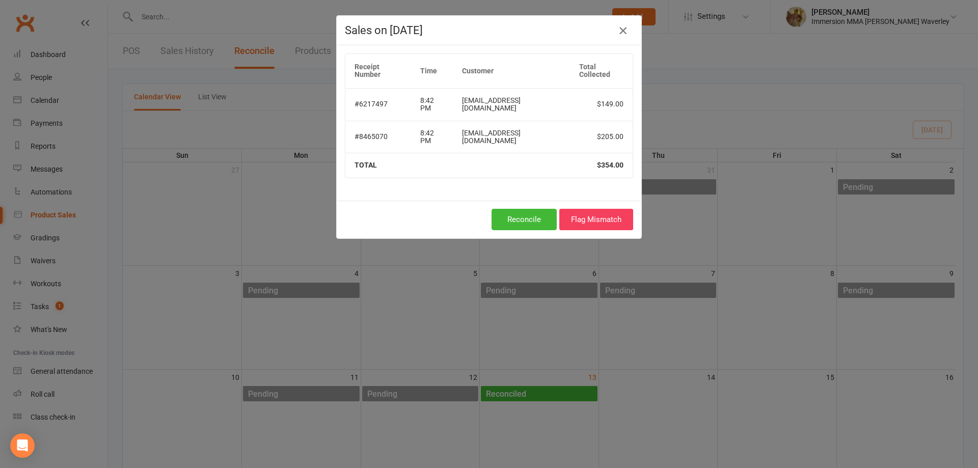
click at [617, 32] on icon "button" at bounding box center [623, 30] width 12 height 12
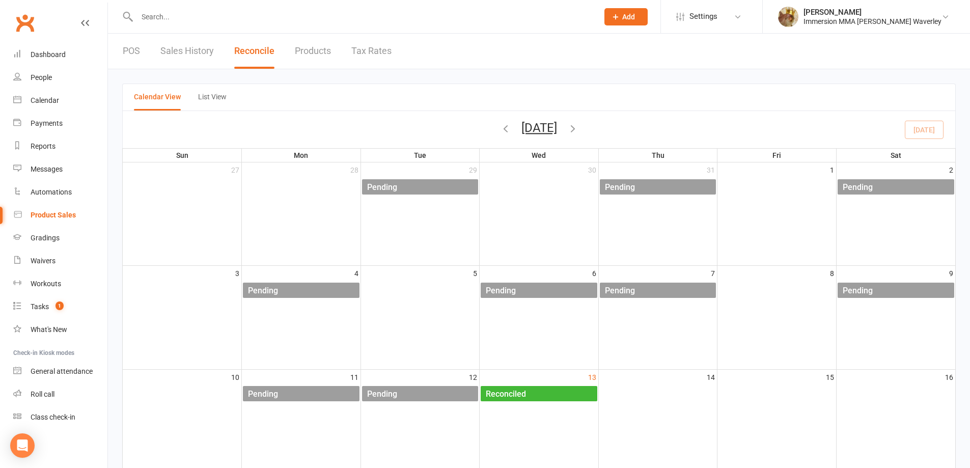
click at [210, 53] on link "Sales History" at bounding box center [186, 51] width 53 height 35
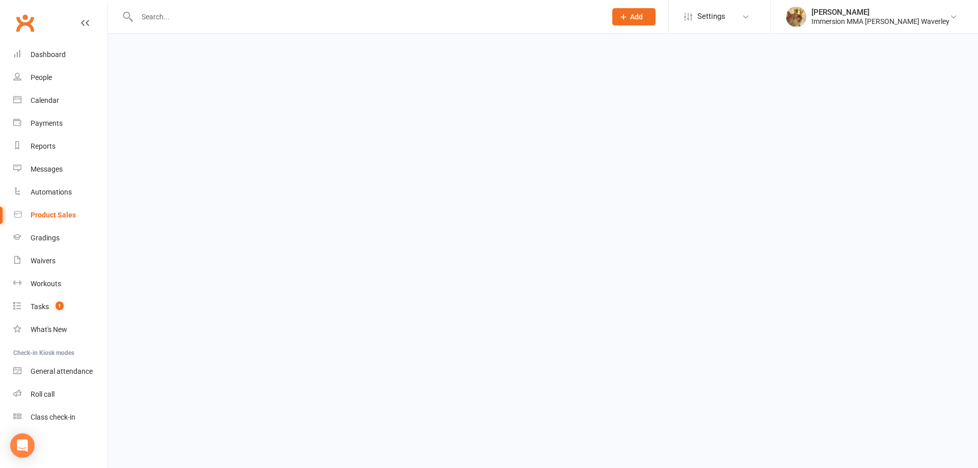
select select "25"
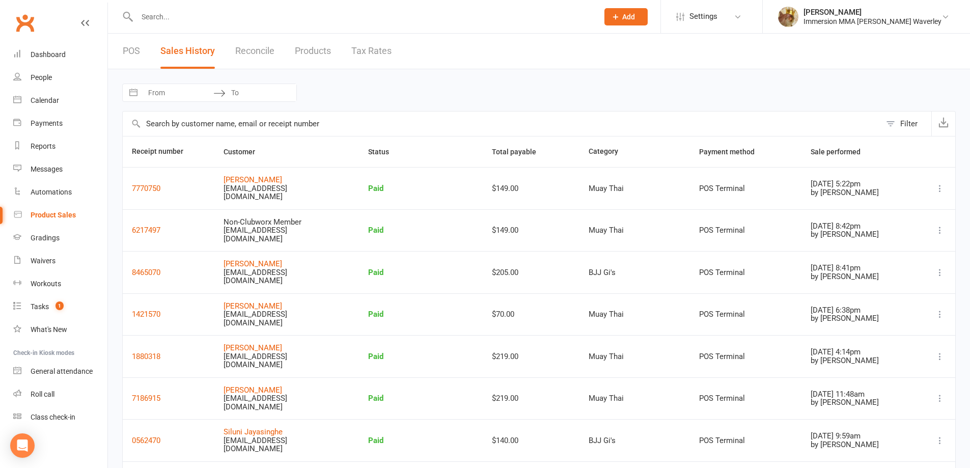
click at [137, 47] on link "POS" at bounding box center [131, 51] width 17 height 35
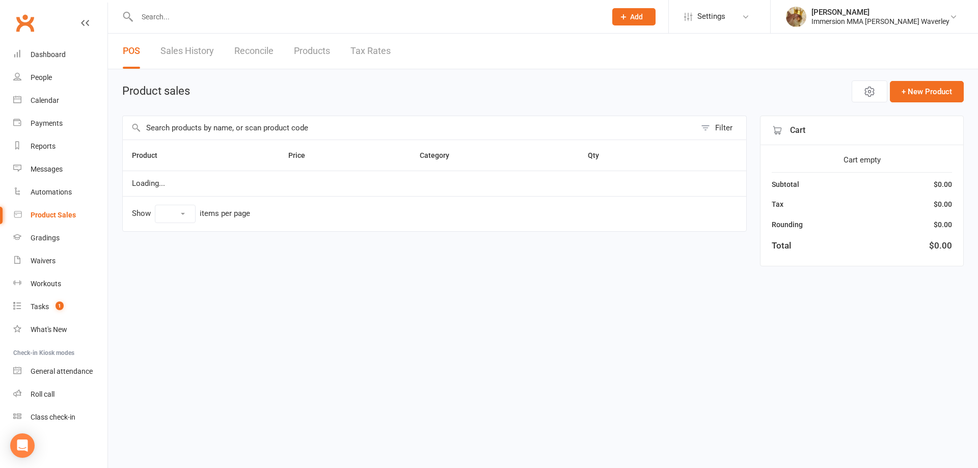
select select "100"
click at [199, 55] on link "Sales History" at bounding box center [186, 51] width 53 height 35
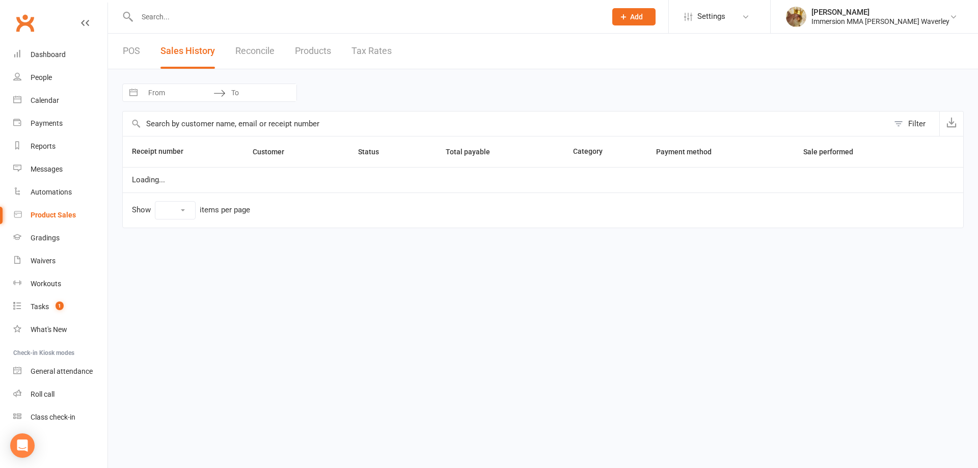
select select "25"
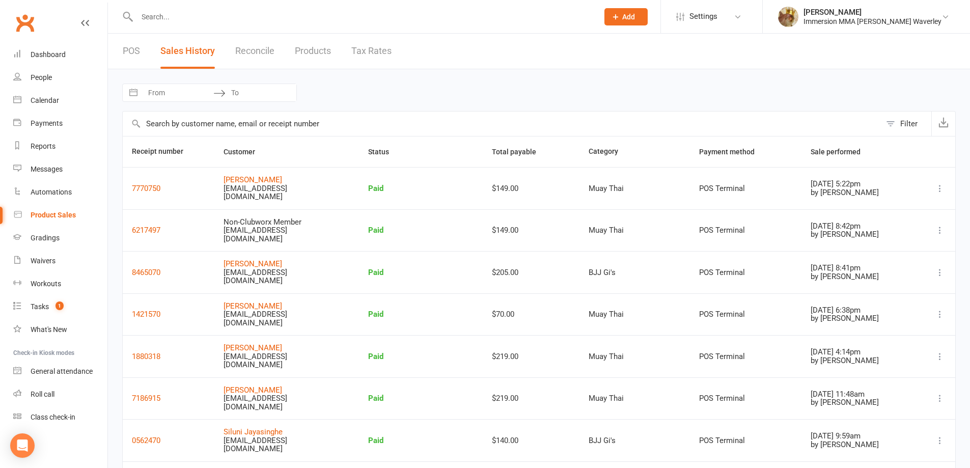
click at [246, 49] on link "Reconcile" at bounding box center [254, 51] width 39 height 35
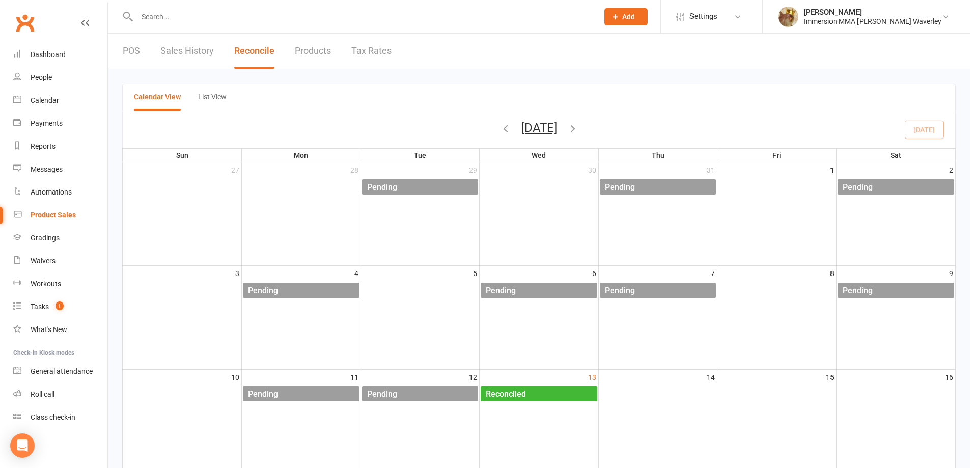
click at [125, 45] on link "POS" at bounding box center [131, 51] width 17 height 35
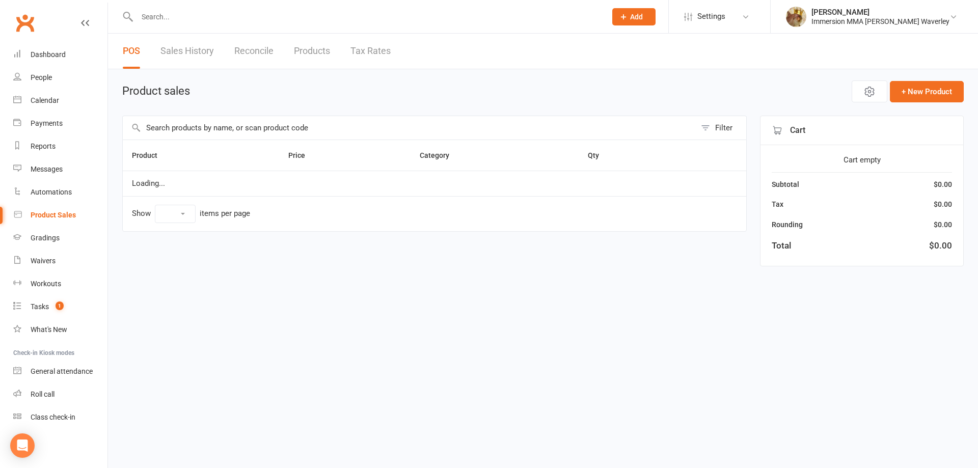
select select "100"
